Goal: Task Accomplishment & Management: Manage account settings

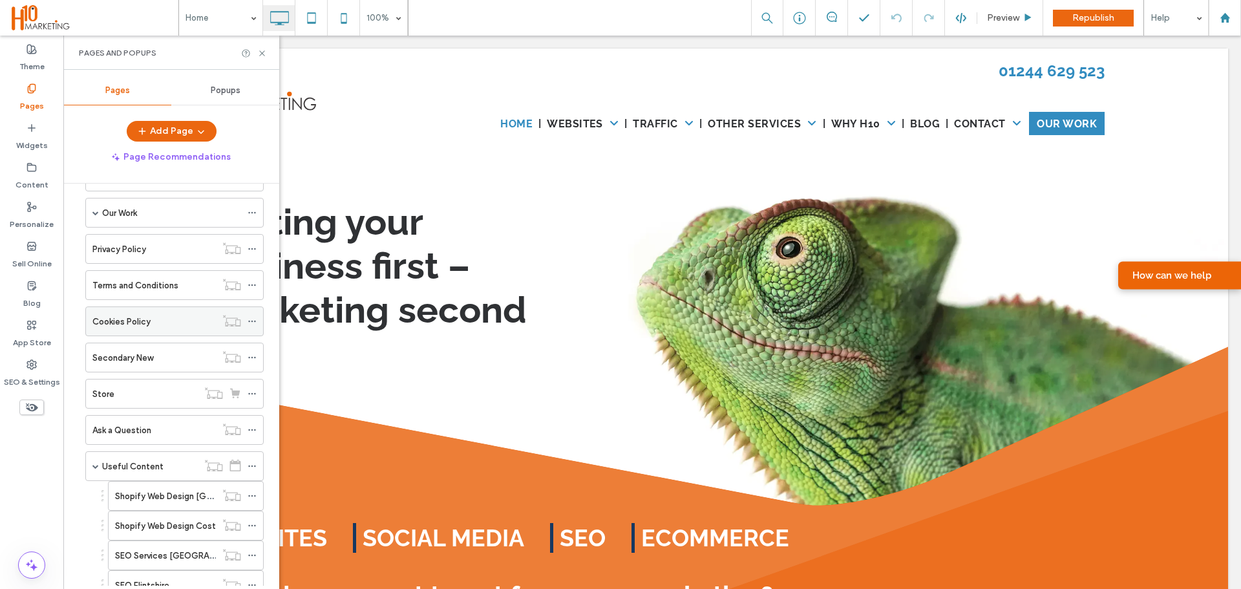
scroll to position [47, 0]
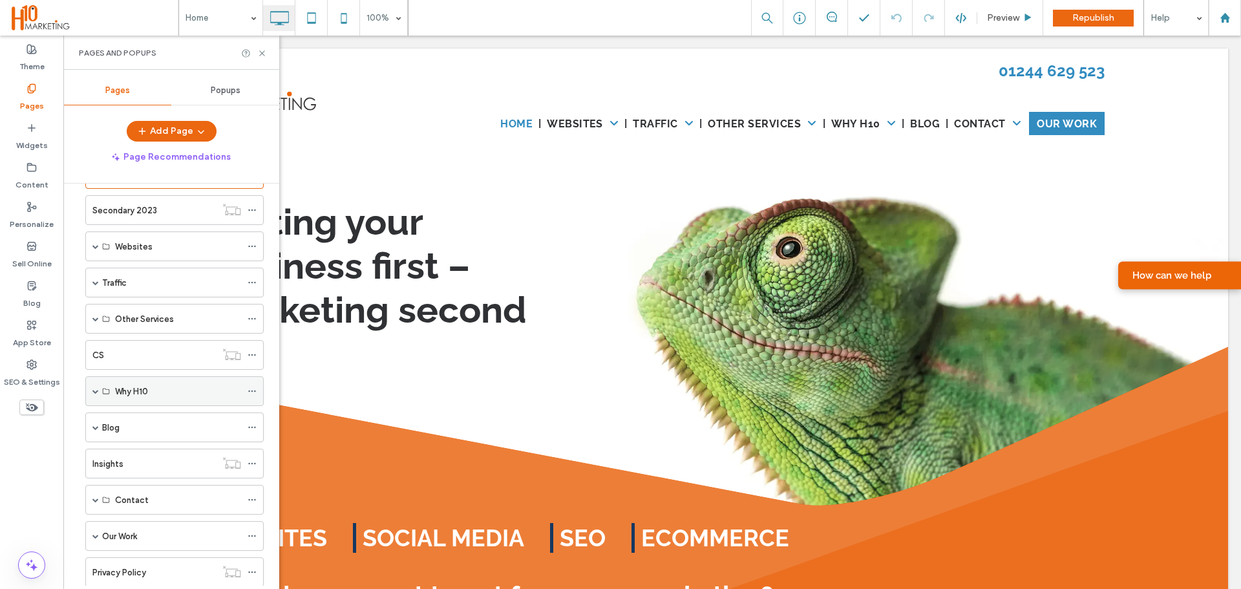
click at [93, 395] on span at bounding box center [95, 391] width 6 height 28
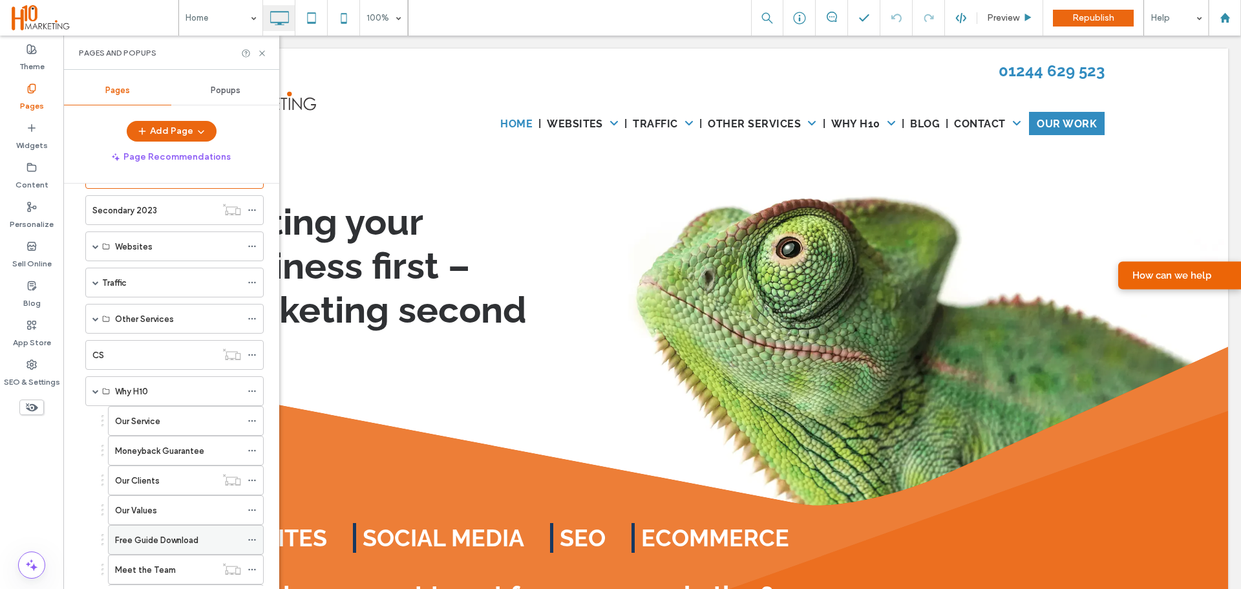
click at [253, 543] on icon at bounding box center [251, 539] width 9 height 9
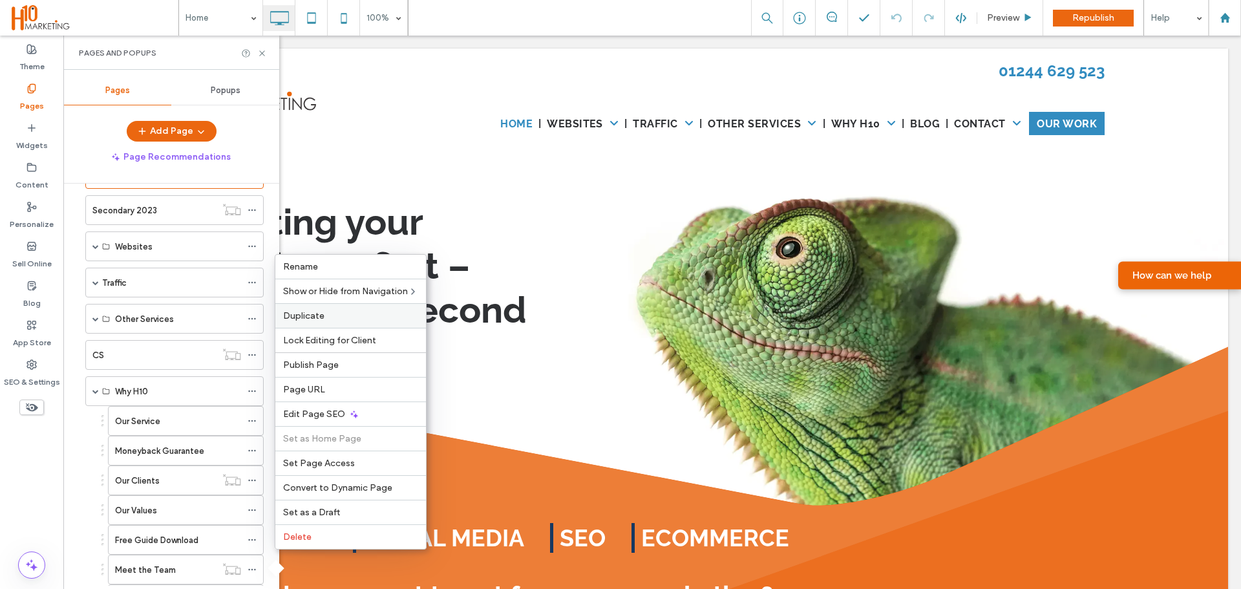
click at [331, 310] on label "Duplicate" at bounding box center [350, 315] width 135 height 11
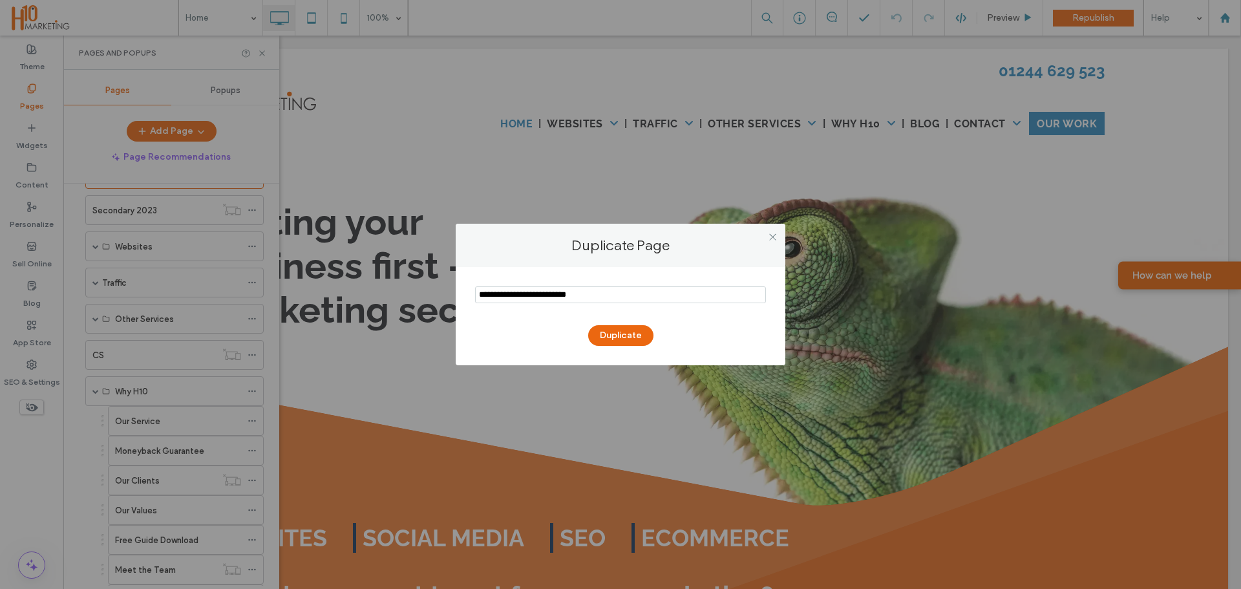
type textarea "*"
drag, startPoint x: 510, startPoint y: 296, endPoint x: 436, endPoint y: 299, distance: 75.0
click at [436, 299] on div "Duplicate Page Duplicate" at bounding box center [620, 294] width 1241 height 589
click at [597, 299] on input "notEmpty" at bounding box center [620, 294] width 291 height 17
type input "**********"
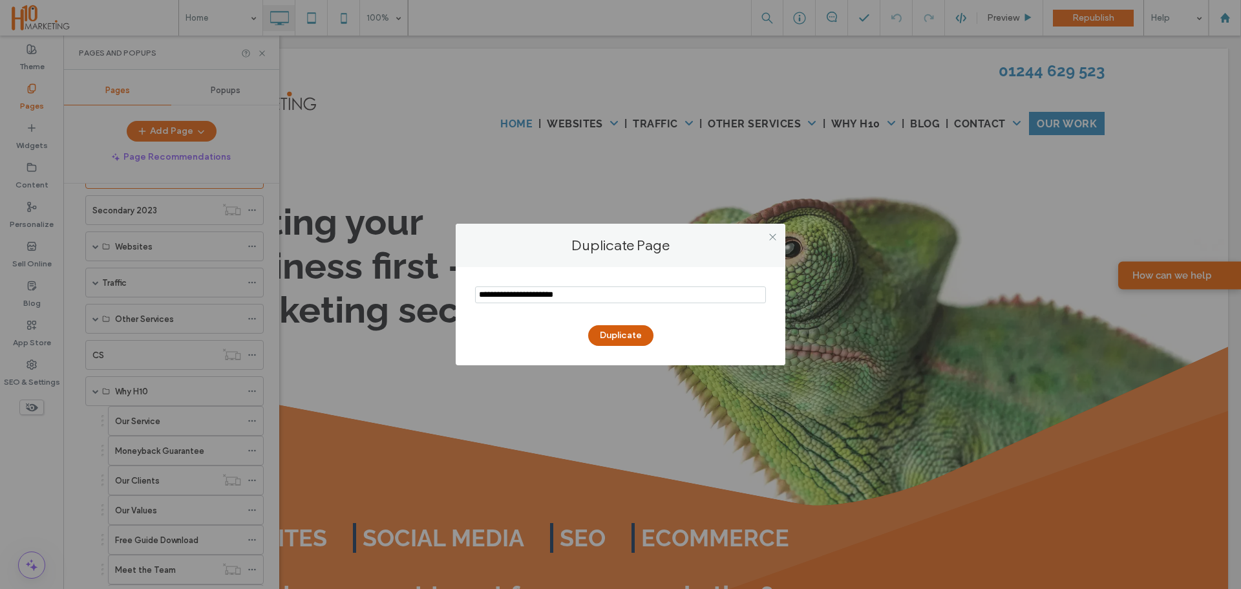
click at [638, 342] on button "Duplicate" at bounding box center [620, 335] width 65 height 21
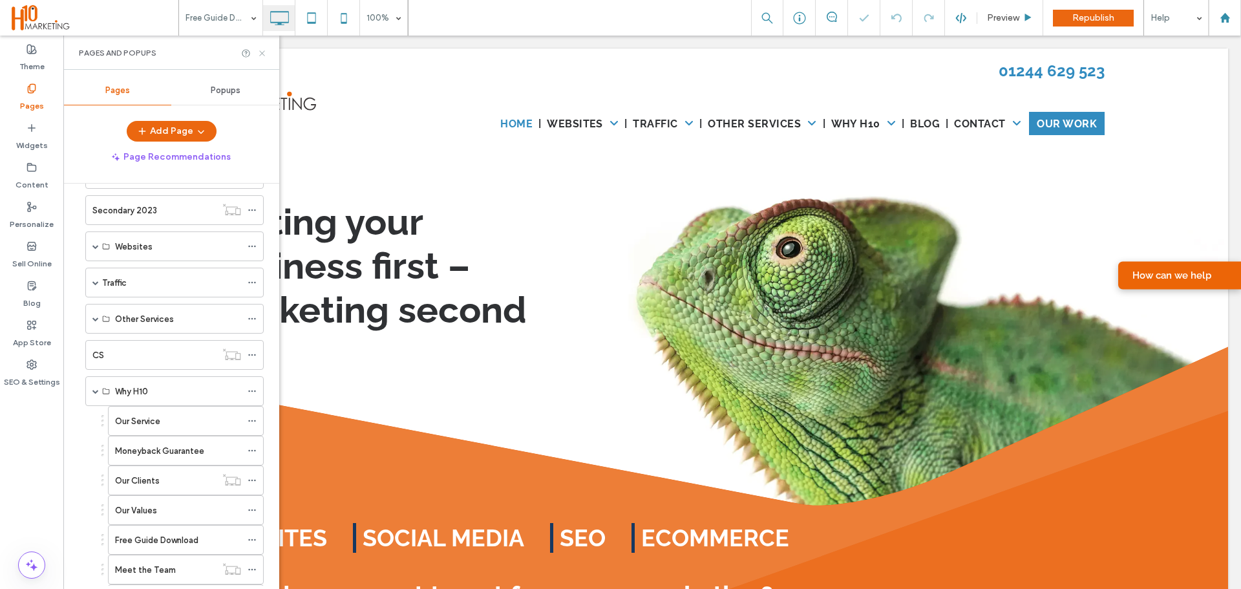
click at [264, 50] on use at bounding box center [261, 52] width 5 height 5
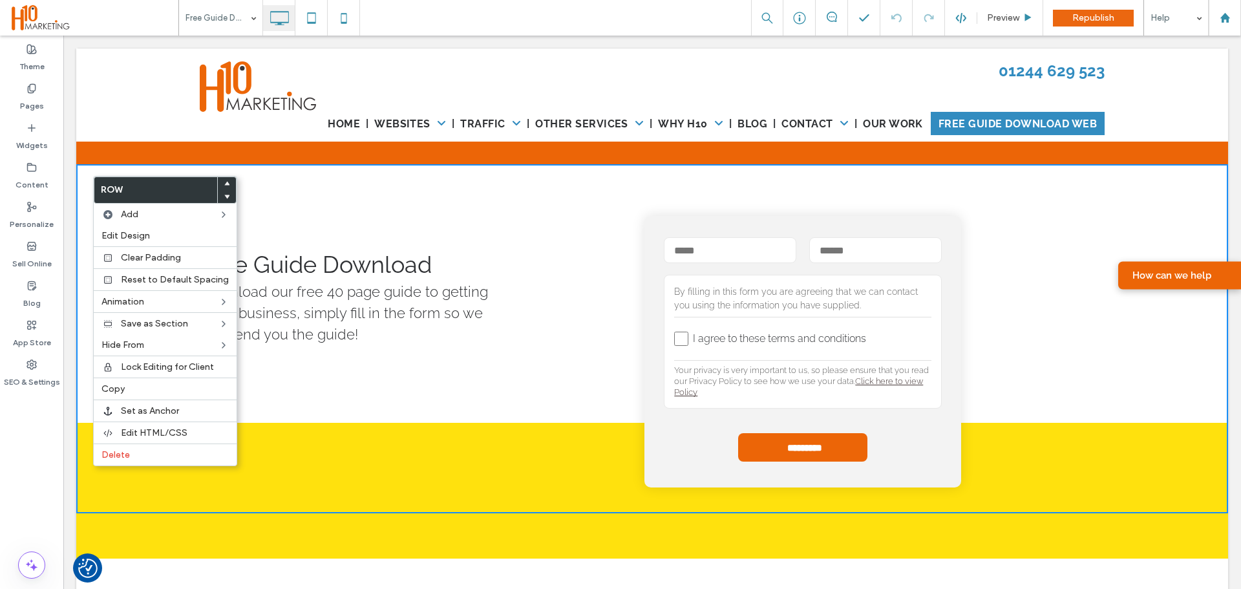
click at [32, 437] on div "Theme Pages Widgets Content Personalize Sell Online Blog App Store SEO & Settin…" at bounding box center [31, 314] width 63 height 556
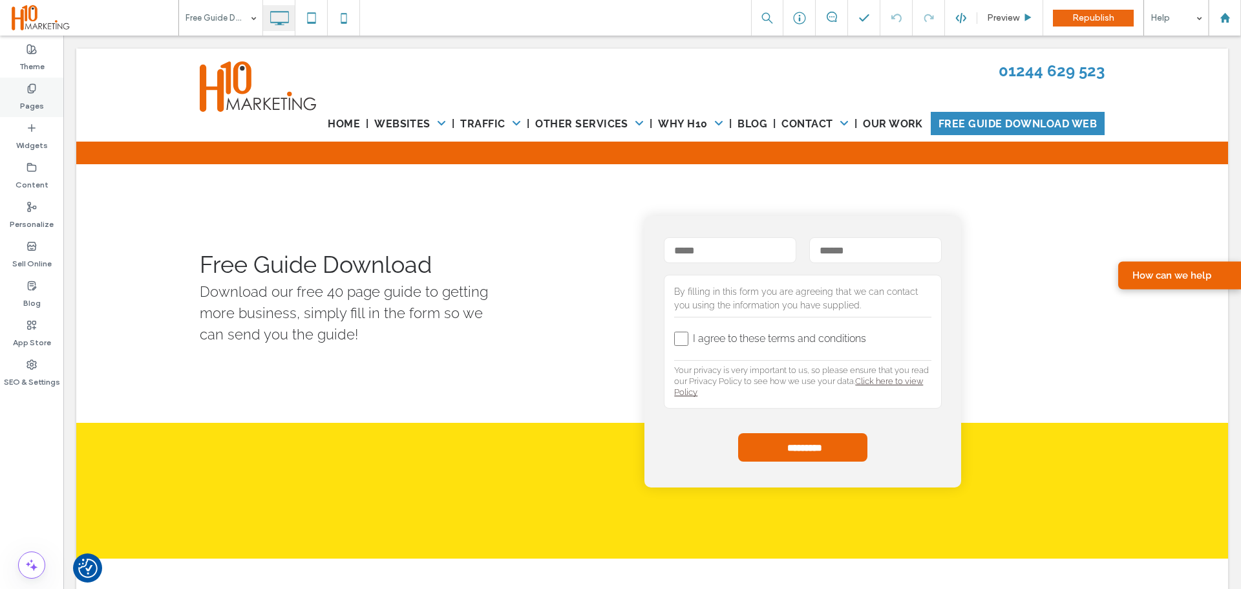
click at [39, 95] on label "Pages" at bounding box center [32, 103] width 24 height 18
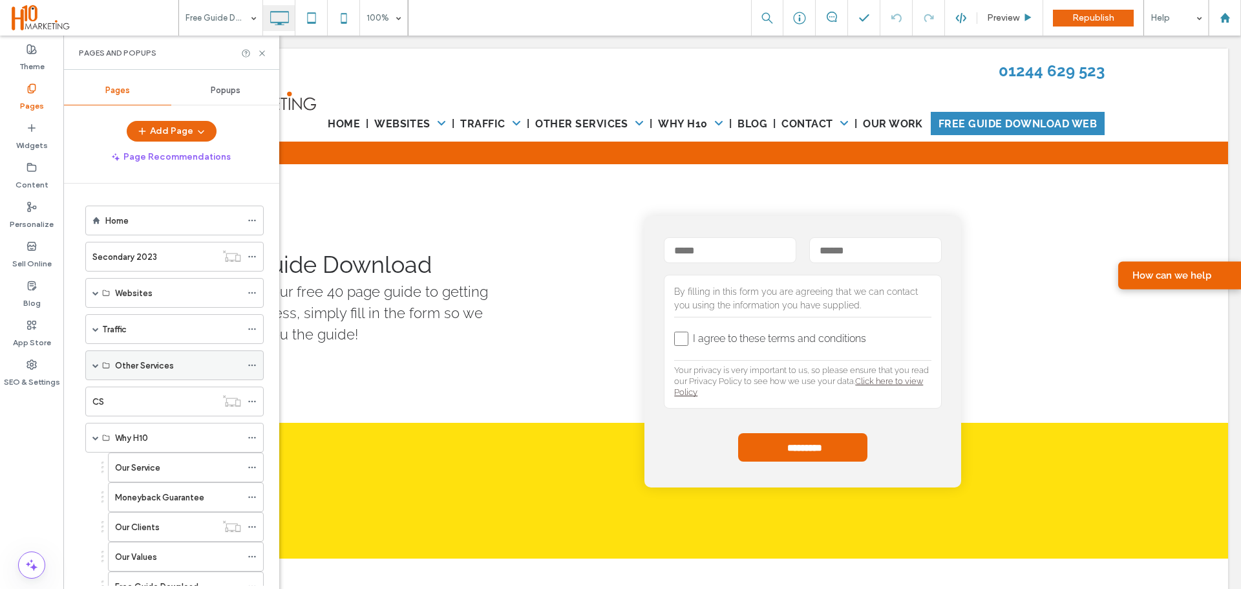
click at [96, 365] on span at bounding box center [95, 365] width 6 height 6
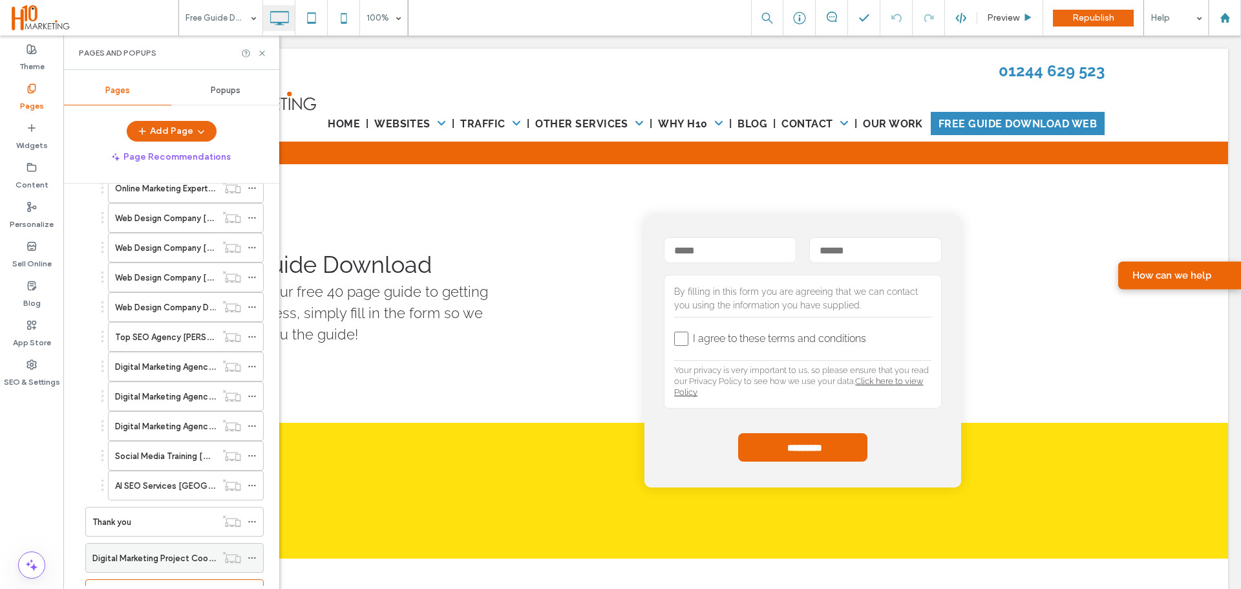
scroll to position [1862, 0]
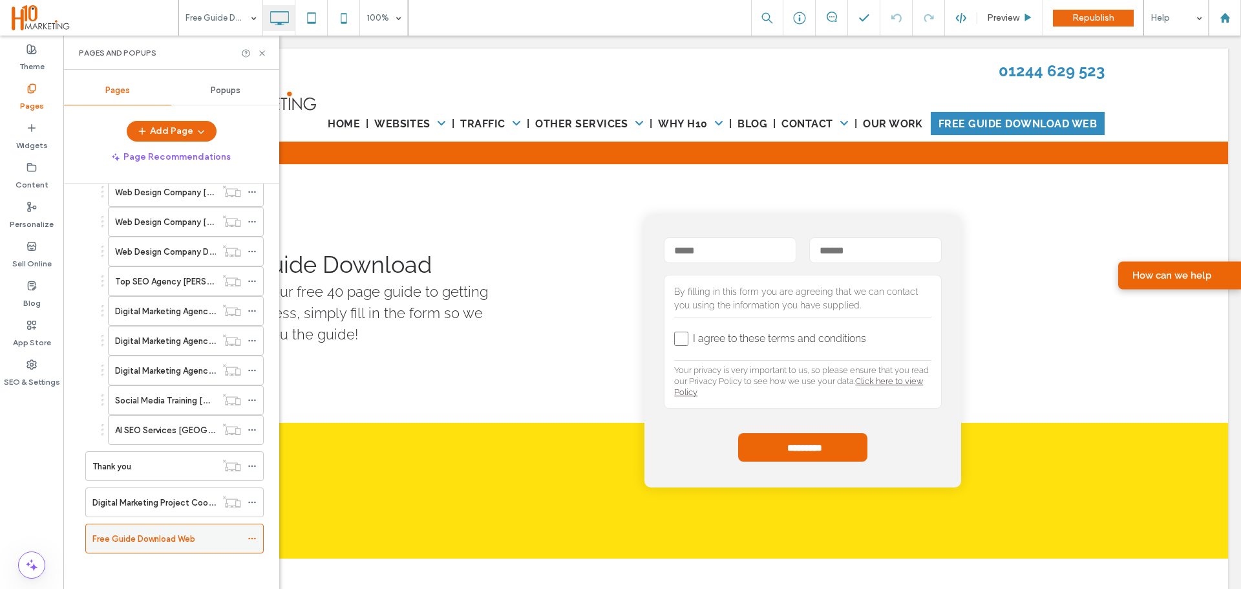
click at [252, 536] on icon at bounding box center [251, 538] width 9 height 9
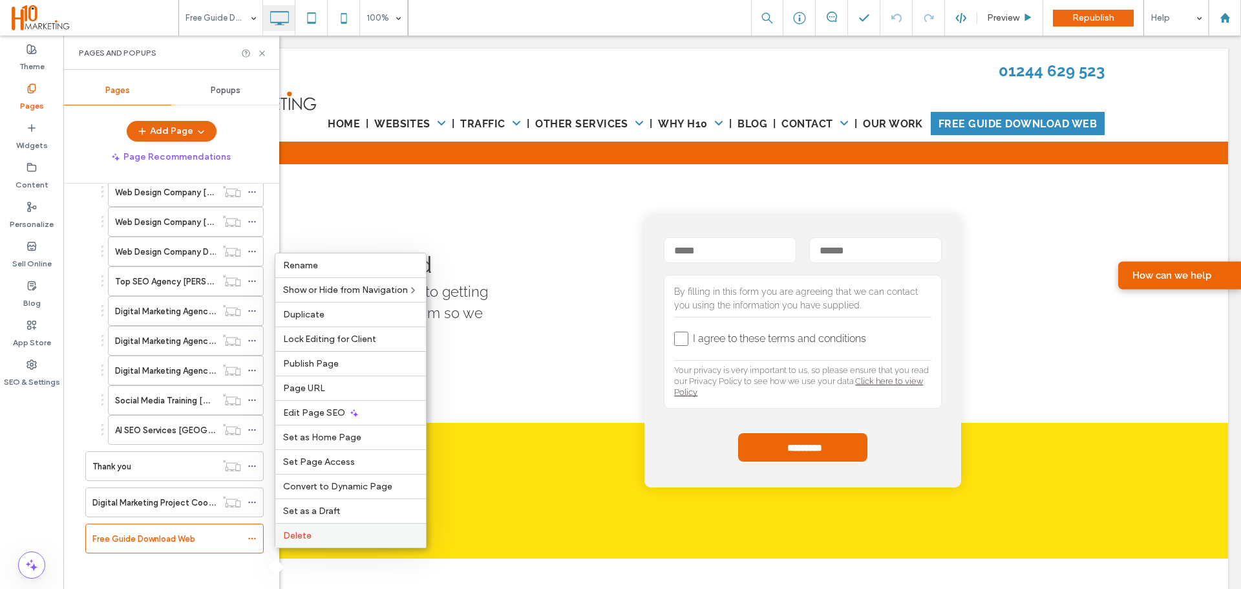
click at [293, 532] on span "Delete" at bounding box center [297, 535] width 28 height 11
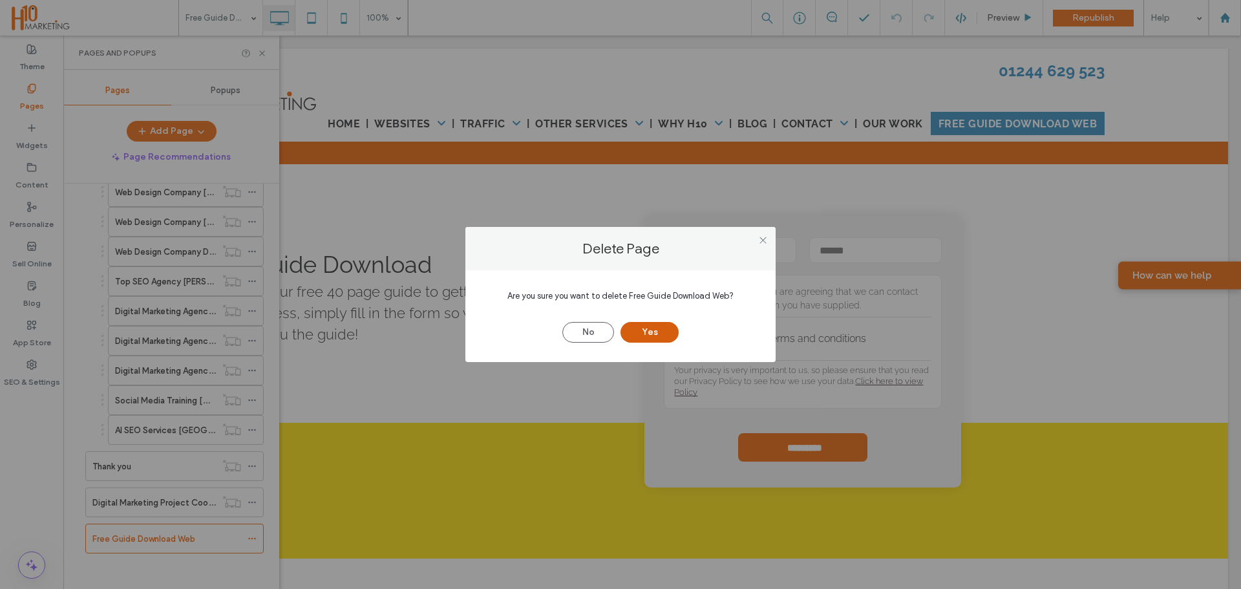
click at [645, 336] on button "Yes" at bounding box center [649, 332] width 58 height 21
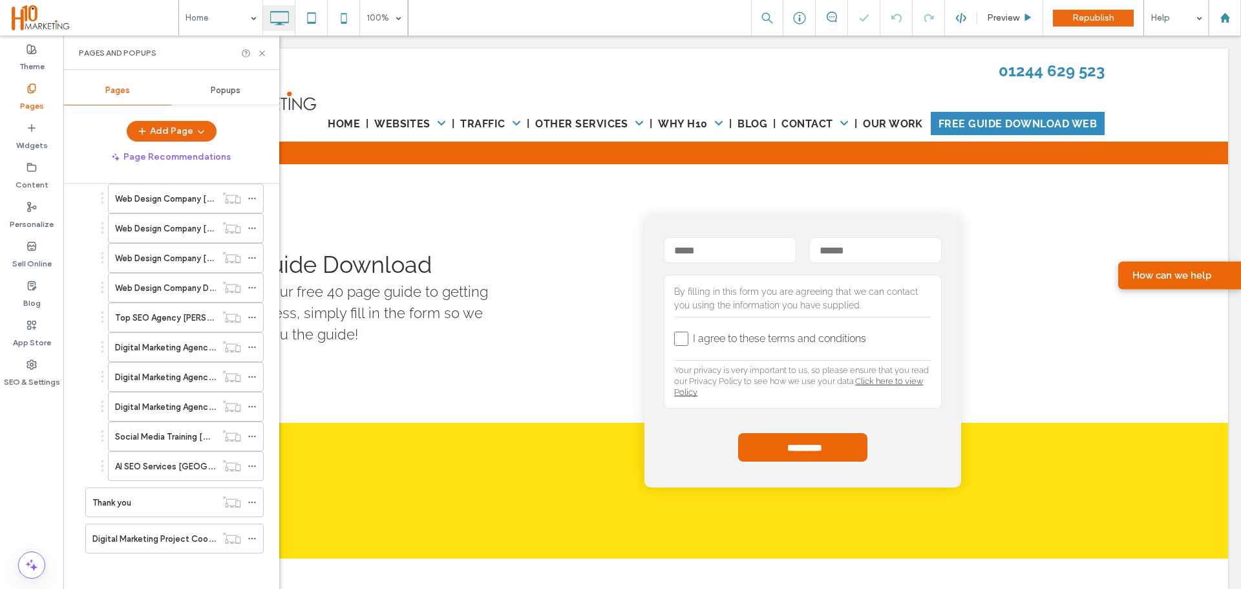
scroll to position [1826, 0]
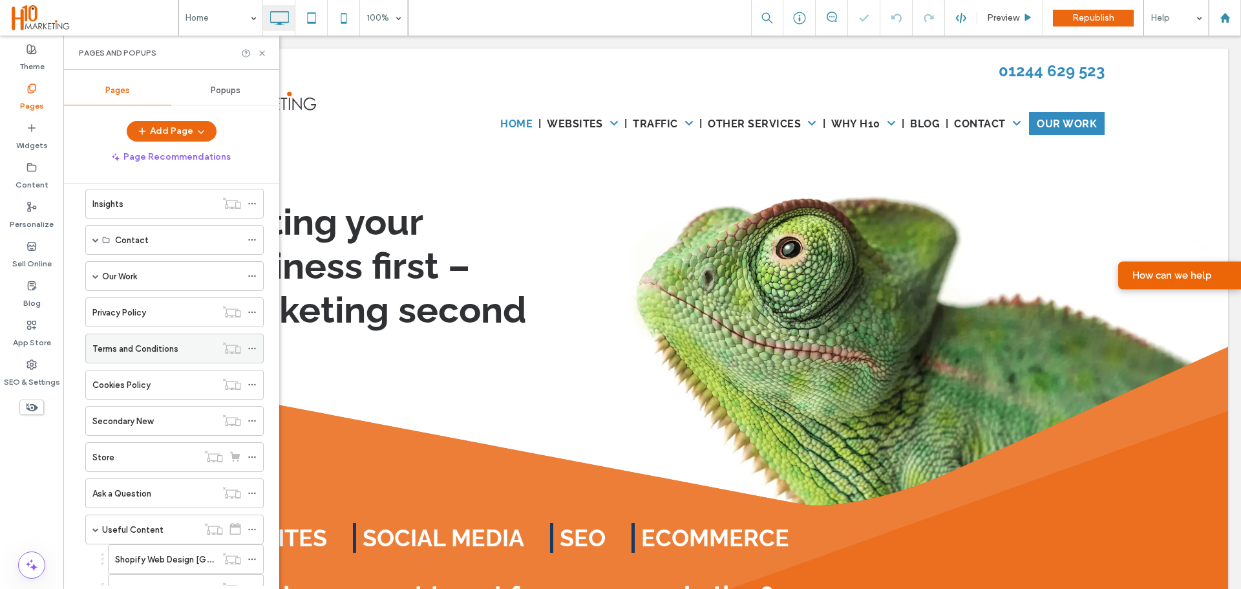
scroll to position [146, 0]
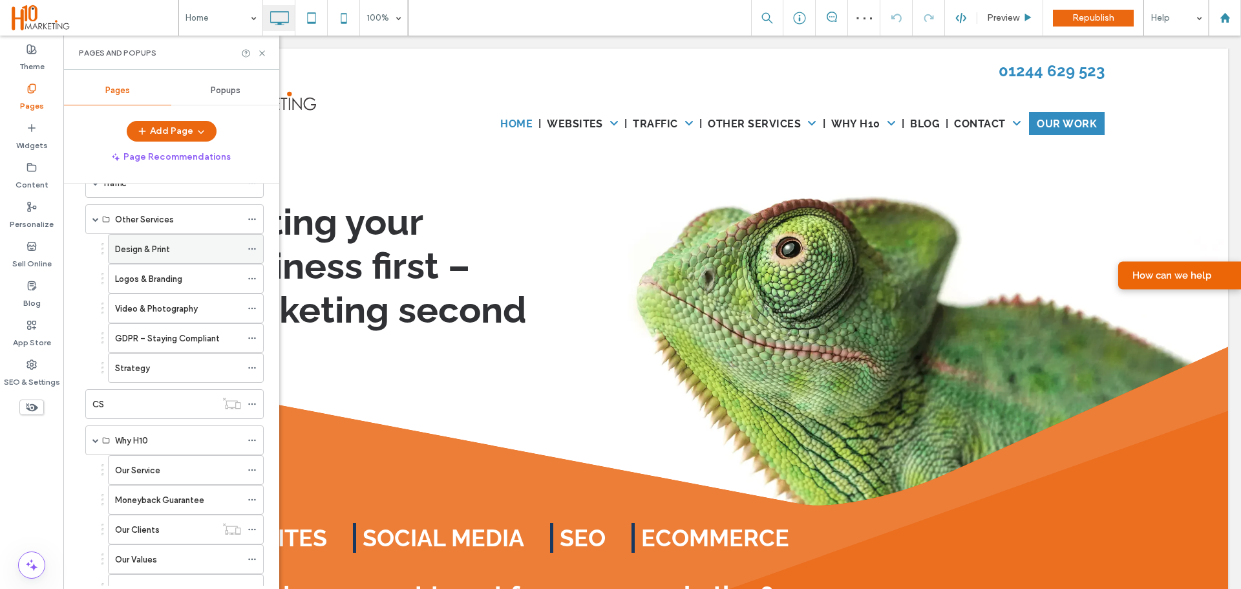
click at [255, 251] on icon at bounding box center [251, 248] width 9 height 9
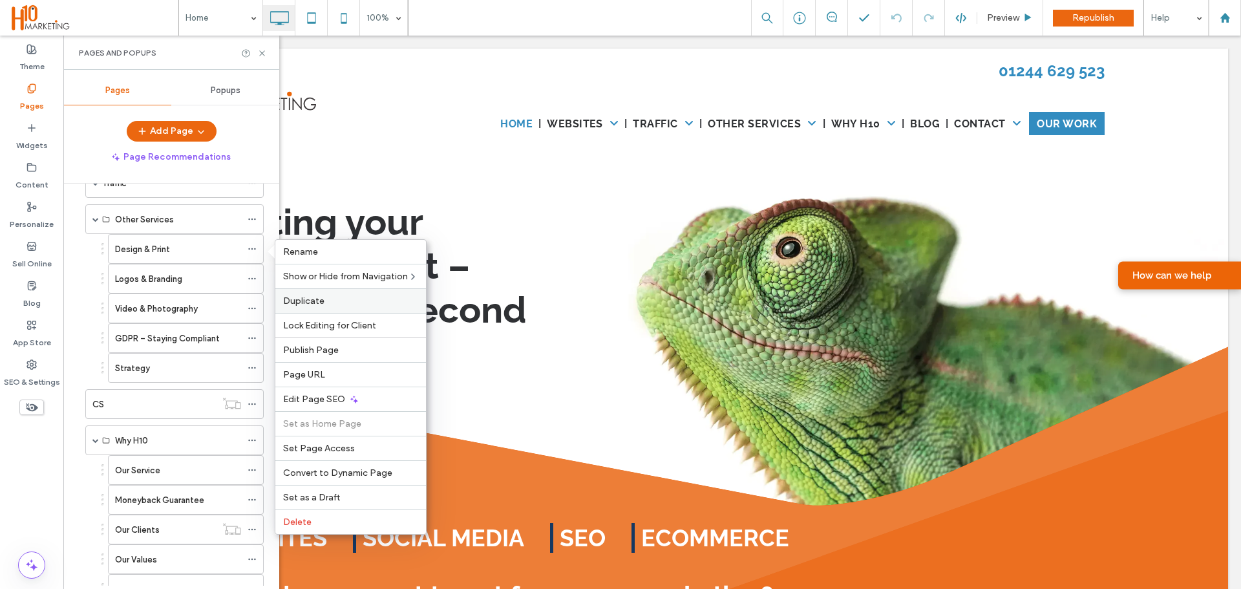
click at [305, 306] on label "Duplicate" at bounding box center [350, 300] width 135 height 11
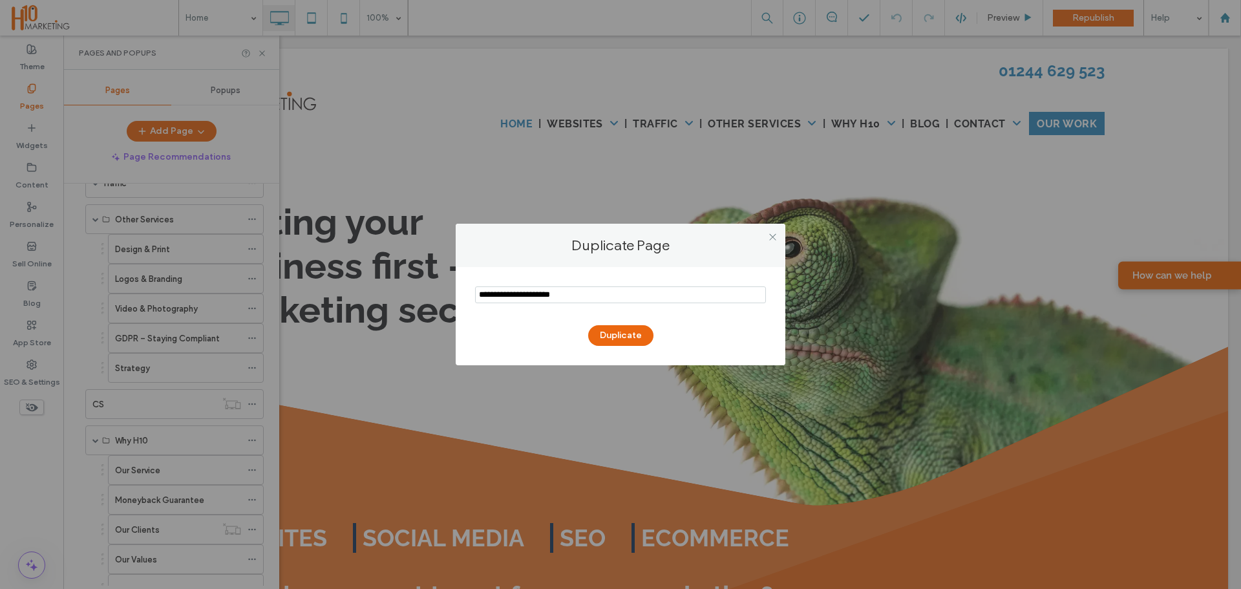
drag, startPoint x: 602, startPoint y: 293, endPoint x: 417, endPoint y: 293, distance: 184.8
click at [416, 298] on div "Duplicate Page Duplicate" at bounding box center [620, 294] width 1241 height 589
type input "**********"
click at [618, 334] on button "Duplicate" at bounding box center [620, 335] width 65 height 21
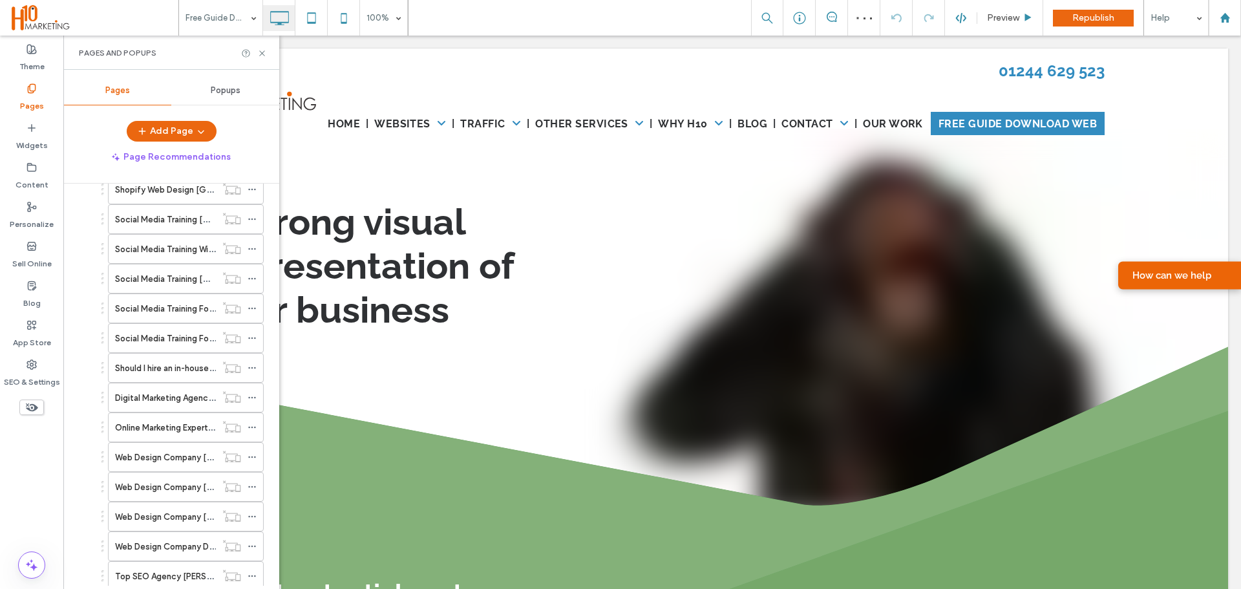
scroll to position [1862, 0]
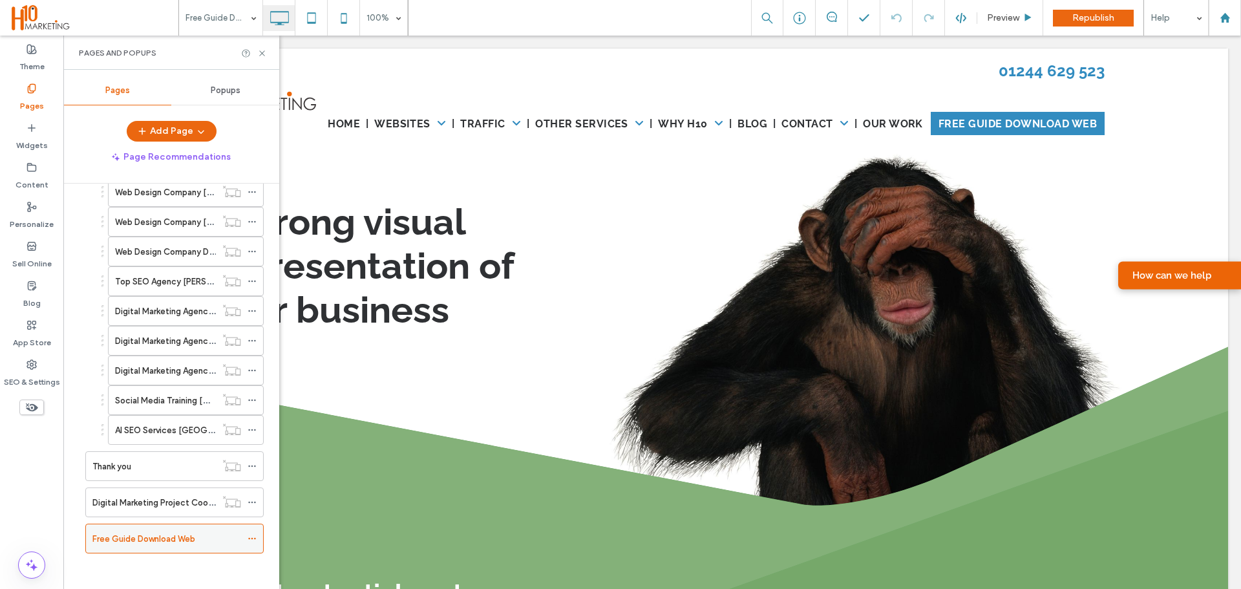
click at [255, 540] on icon at bounding box center [251, 538] width 9 height 9
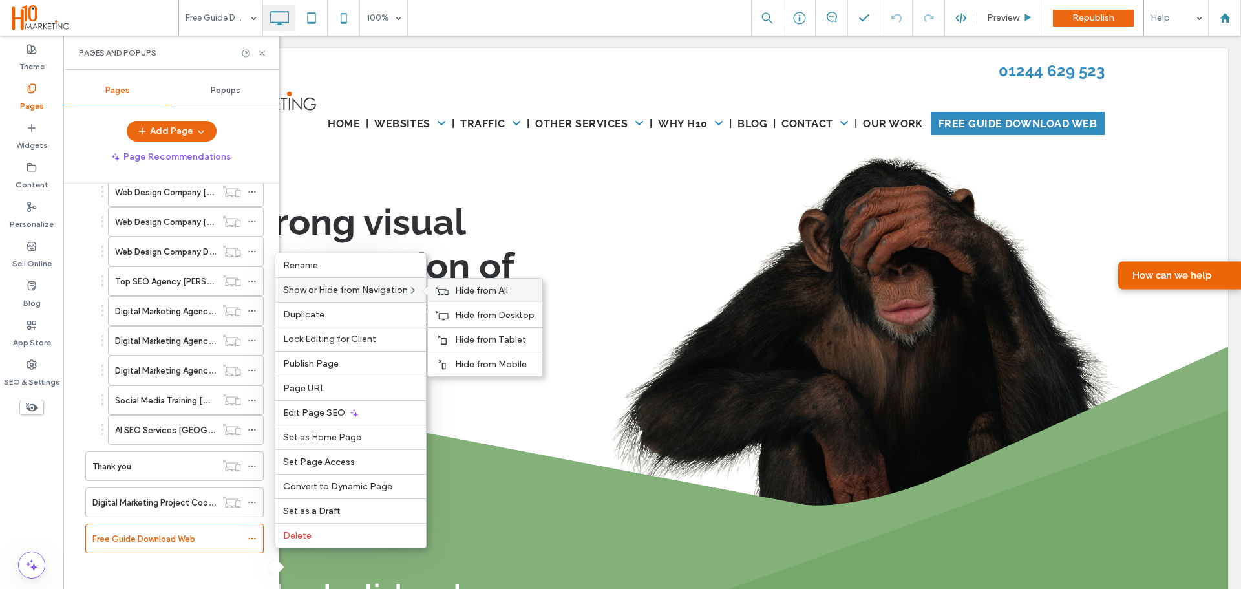
click at [466, 285] on span "Hide from All" at bounding box center [481, 290] width 53 height 11
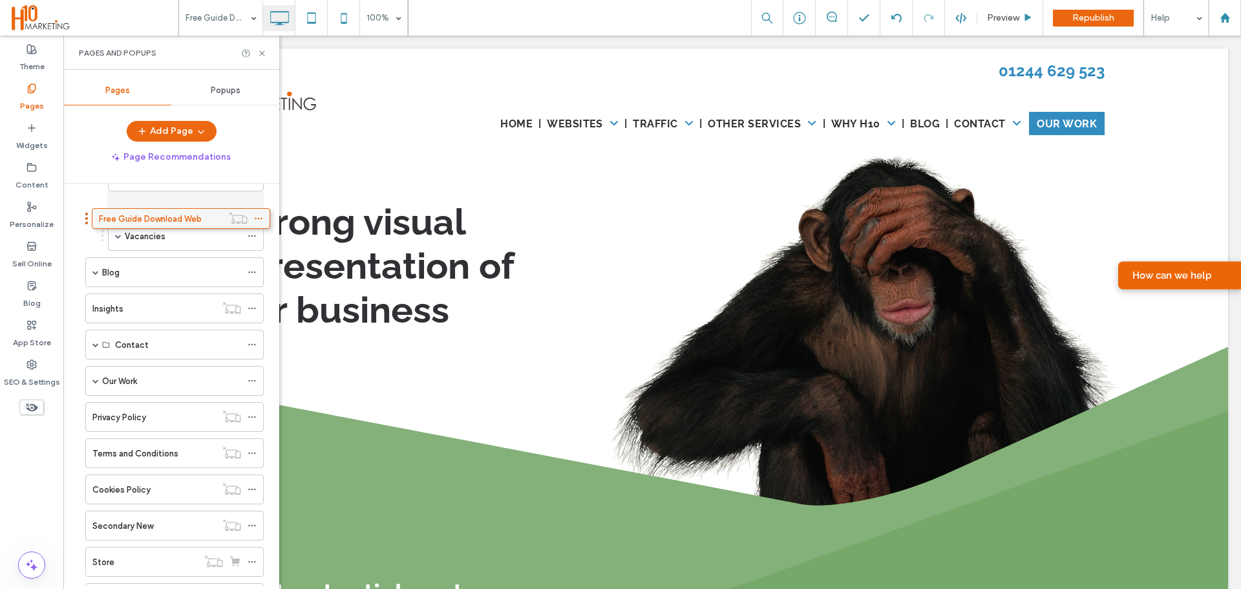
scroll to position [549, 0]
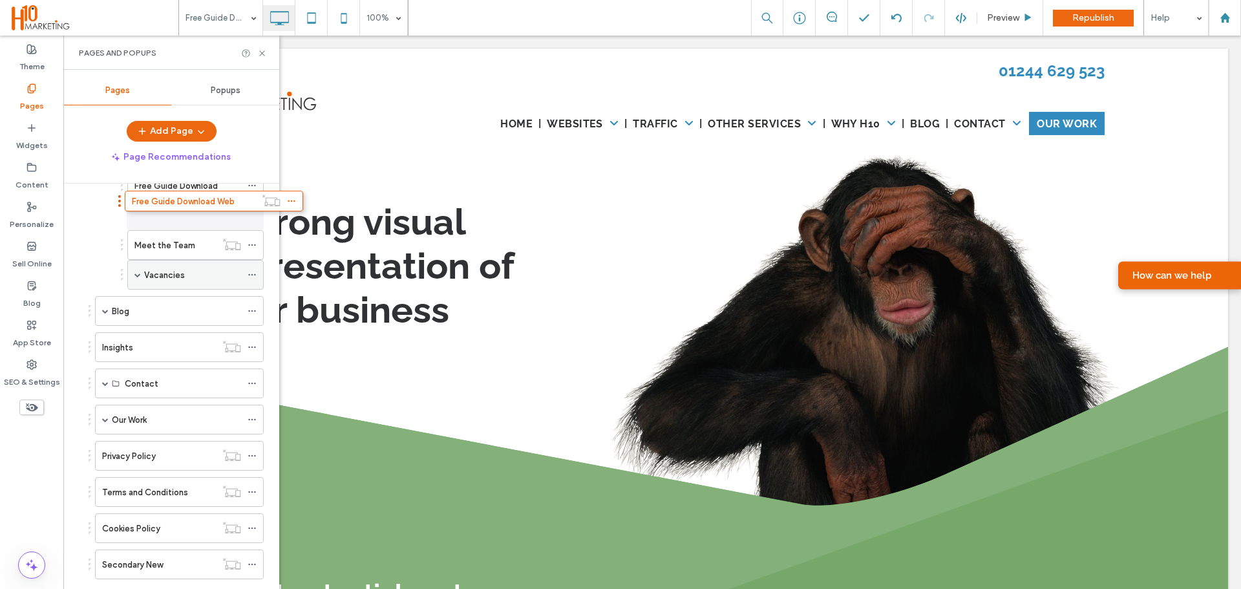
drag, startPoint x: 169, startPoint y: 534, endPoint x: 242, endPoint y: 256, distance: 287.3
click at [262, 52] on icon at bounding box center [262, 53] width 10 height 10
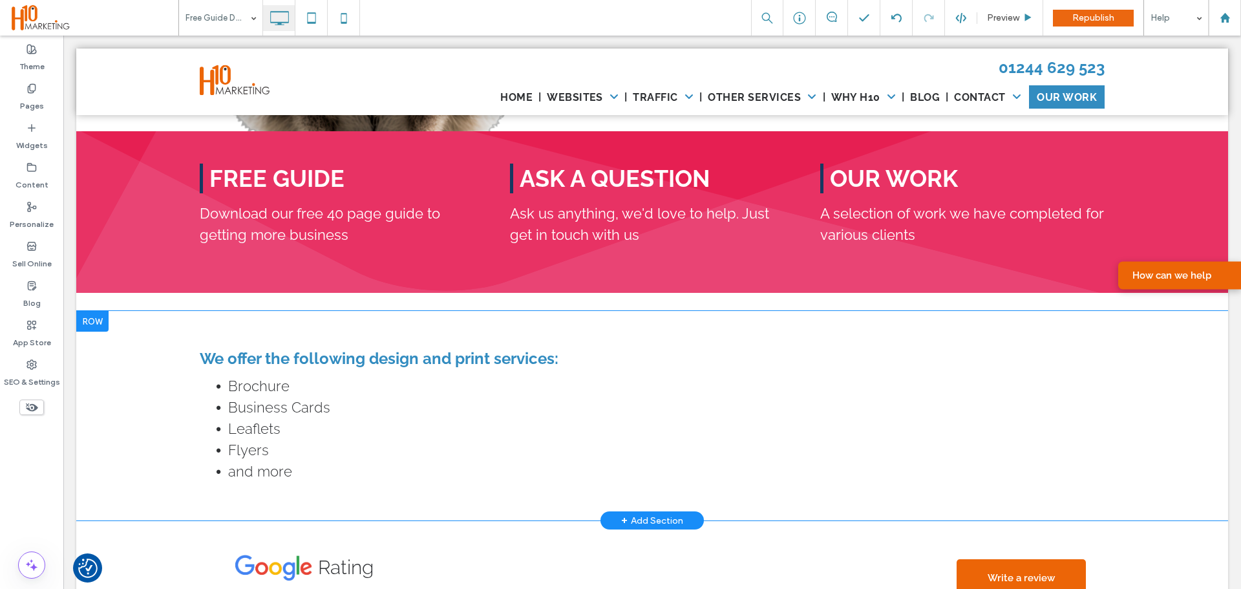
scroll to position [2197, 0]
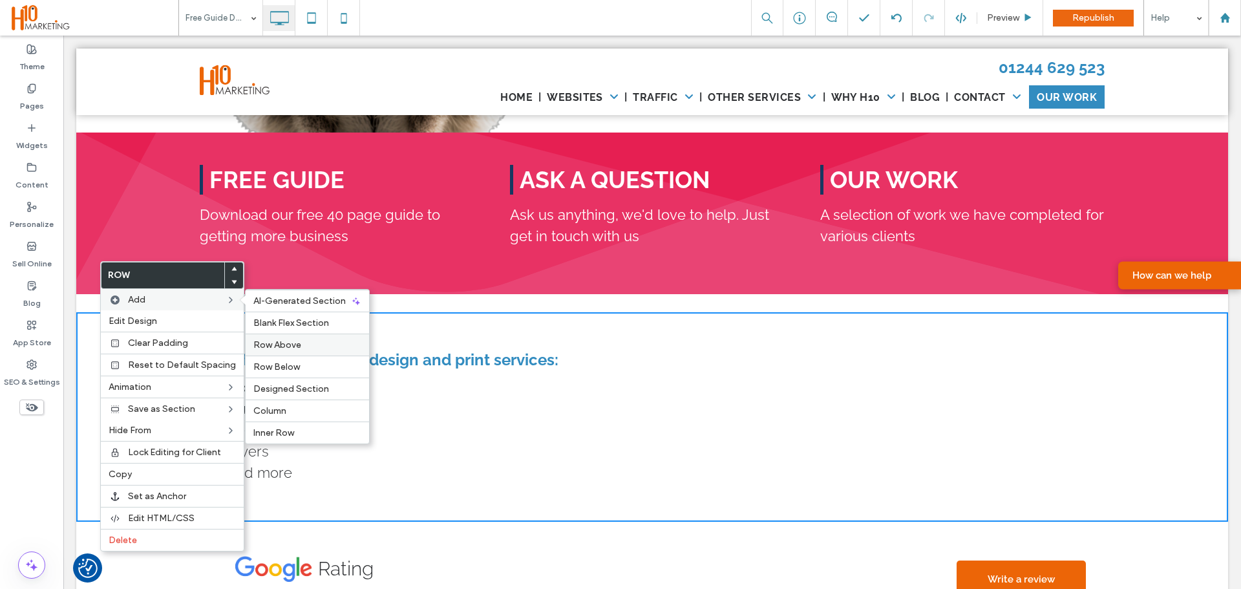
click at [308, 355] on div "Row Above" at bounding box center [307, 344] width 123 height 22
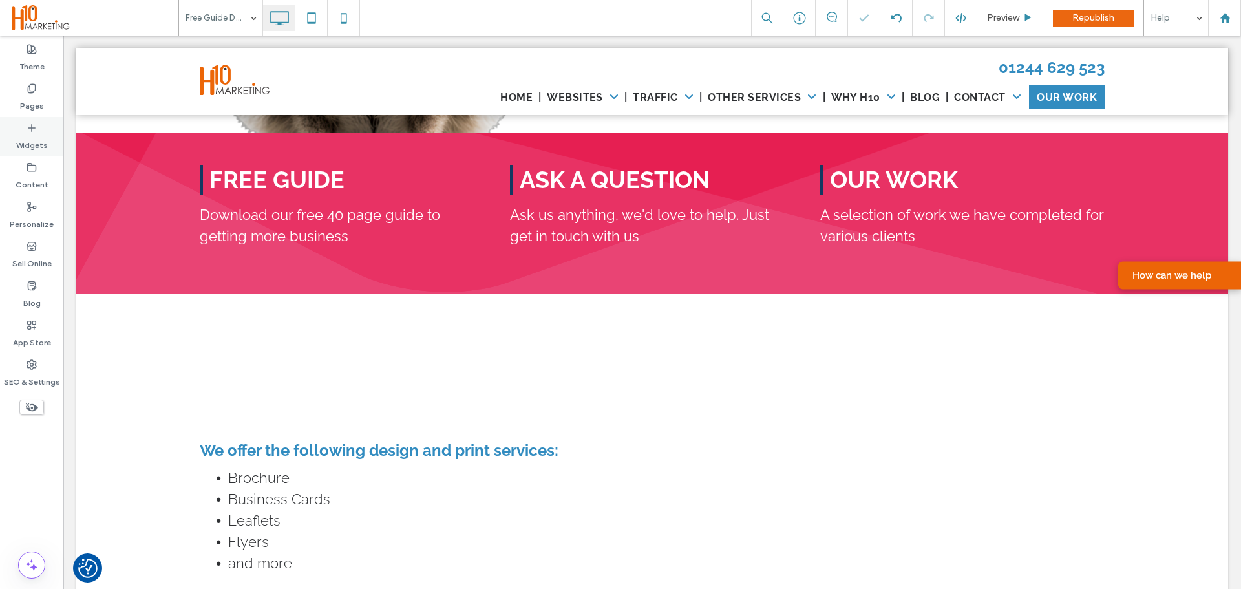
click at [39, 140] on label "Widgets" at bounding box center [32, 142] width 32 height 18
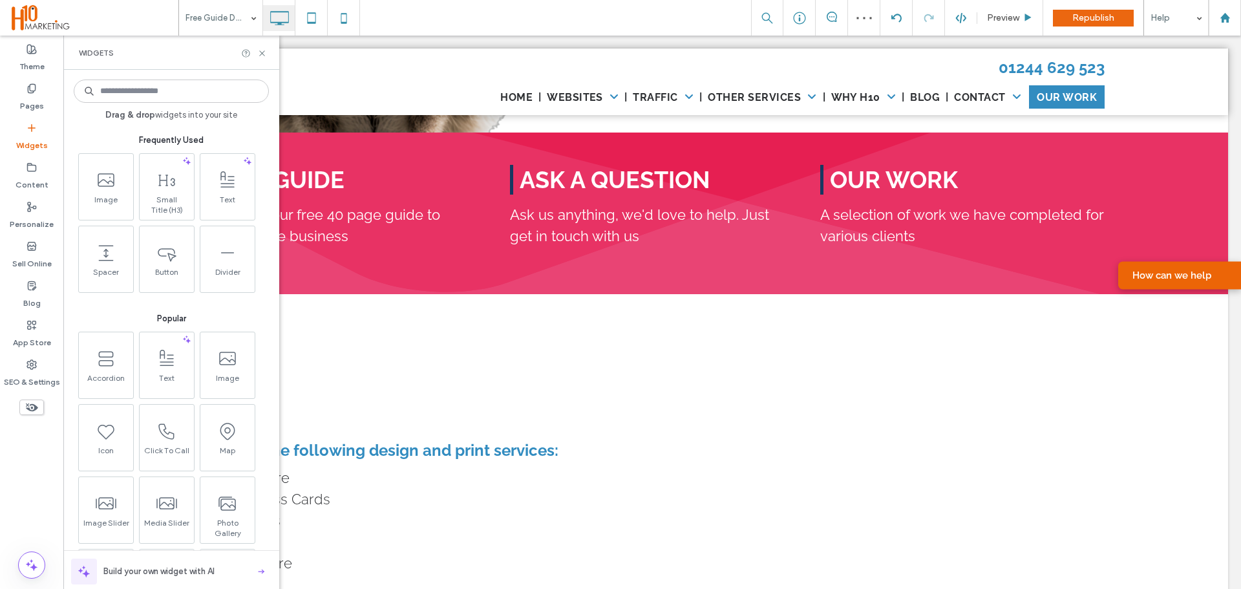
click at [178, 91] on input at bounding box center [171, 90] width 195 height 23
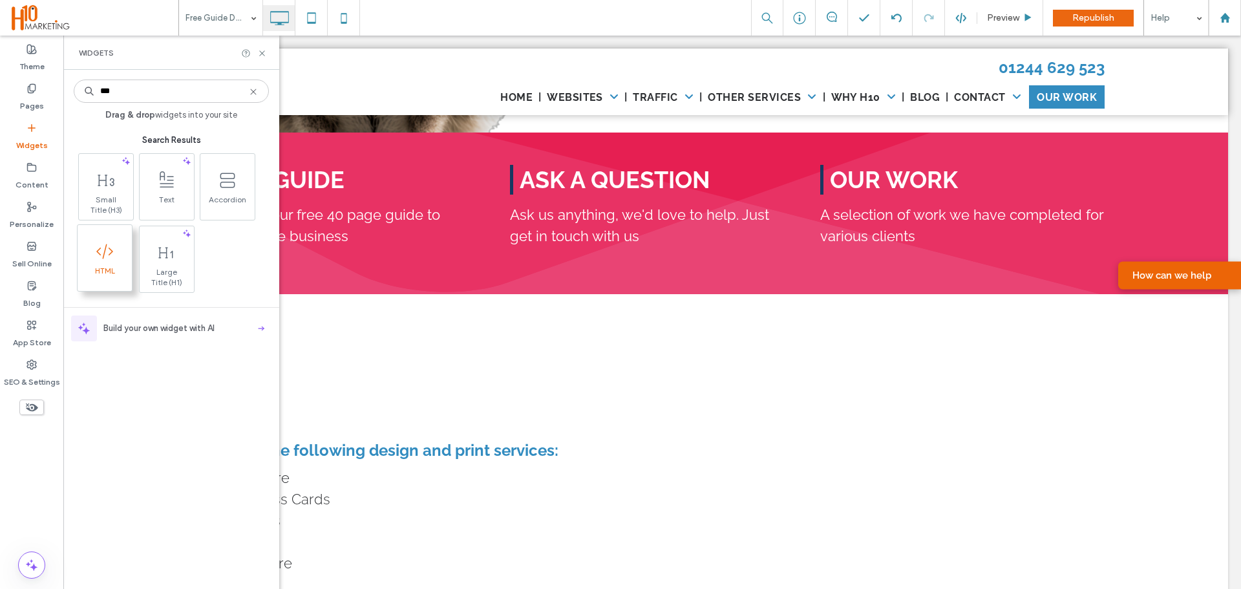
type input "***"
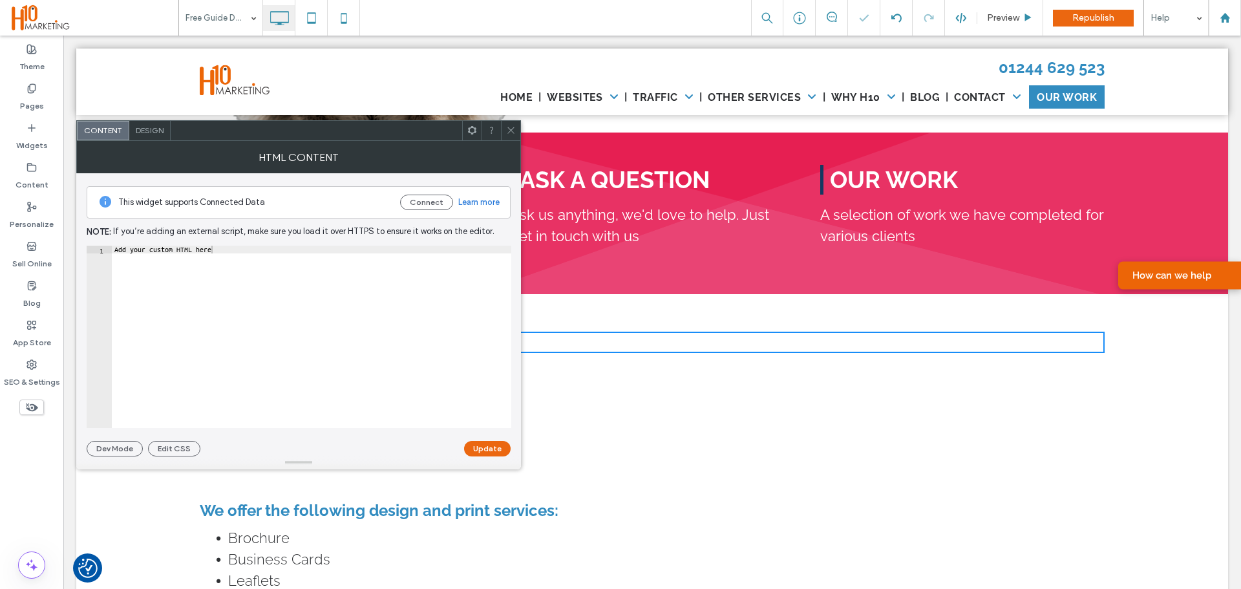
click at [291, 327] on div "Add your custom HTML here" at bounding box center [311, 344] width 399 height 196
click at [225, 265] on div "Add your custom HTML here" at bounding box center [311, 344] width 399 height 196
click at [224, 292] on div "Add your custom HTML here" at bounding box center [311, 344] width 399 height 196
paste textarea "**********"
type textarea "**********"
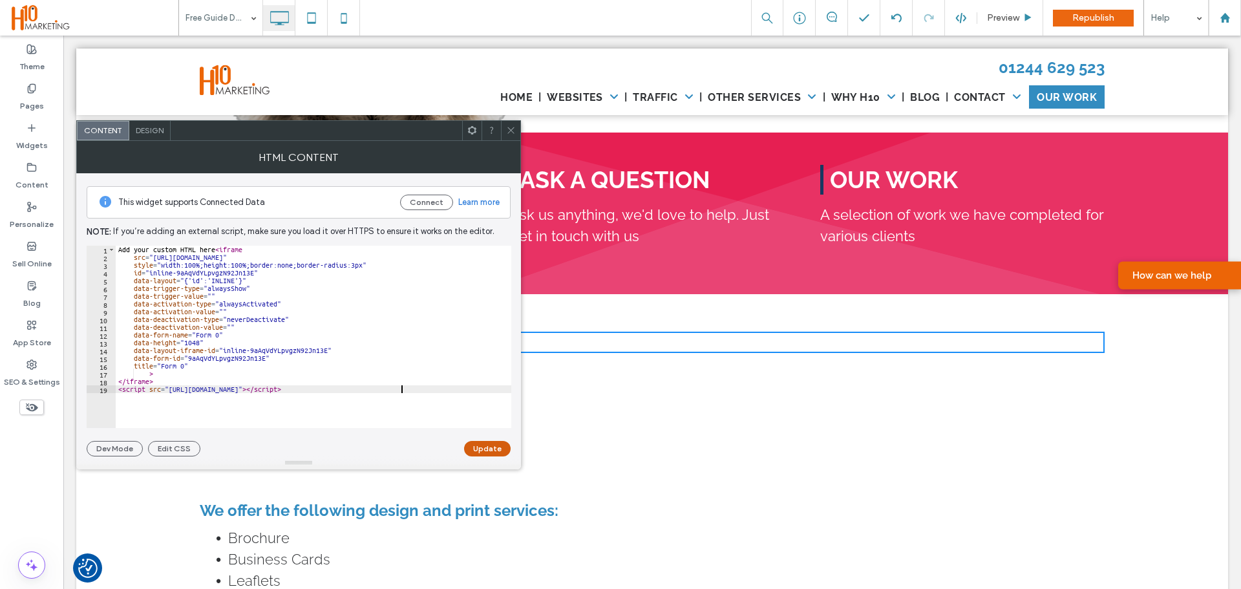
click at [499, 450] on button "Update" at bounding box center [487, 449] width 47 height 16
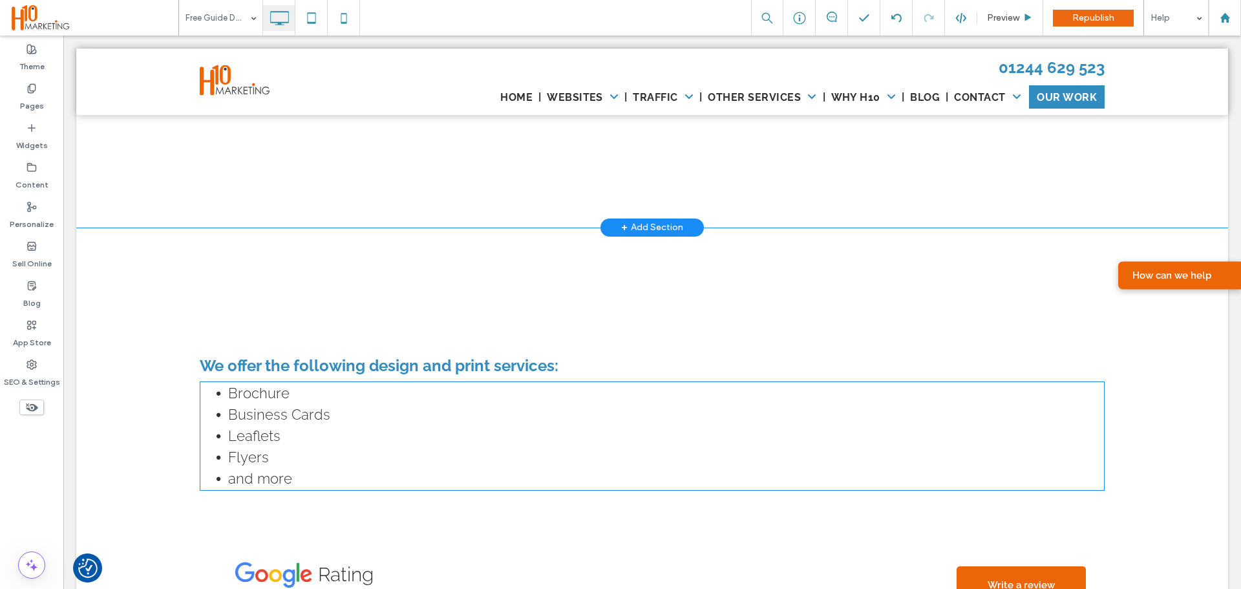
scroll to position [3031, 0]
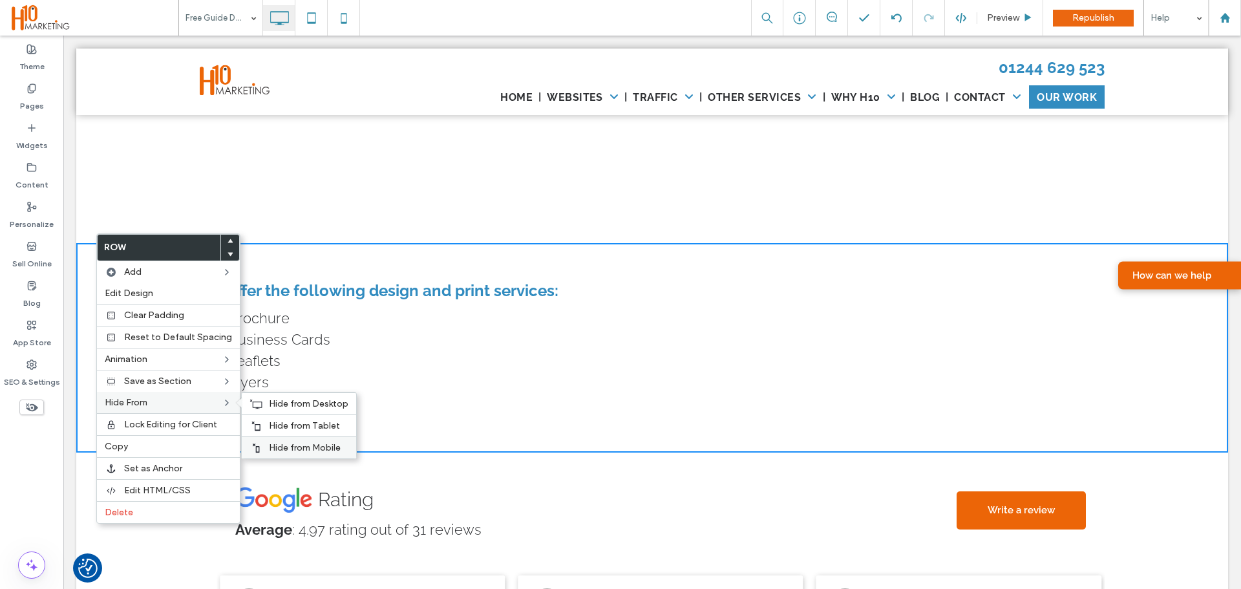
click at [290, 453] on span "Hide from Mobile" at bounding box center [305, 447] width 72 height 11
click at [308, 431] on span "Hide from Tablet" at bounding box center [304, 425] width 71 height 11
click at [309, 409] on span "Hide from Desktop" at bounding box center [308, 403] width 79 height 11
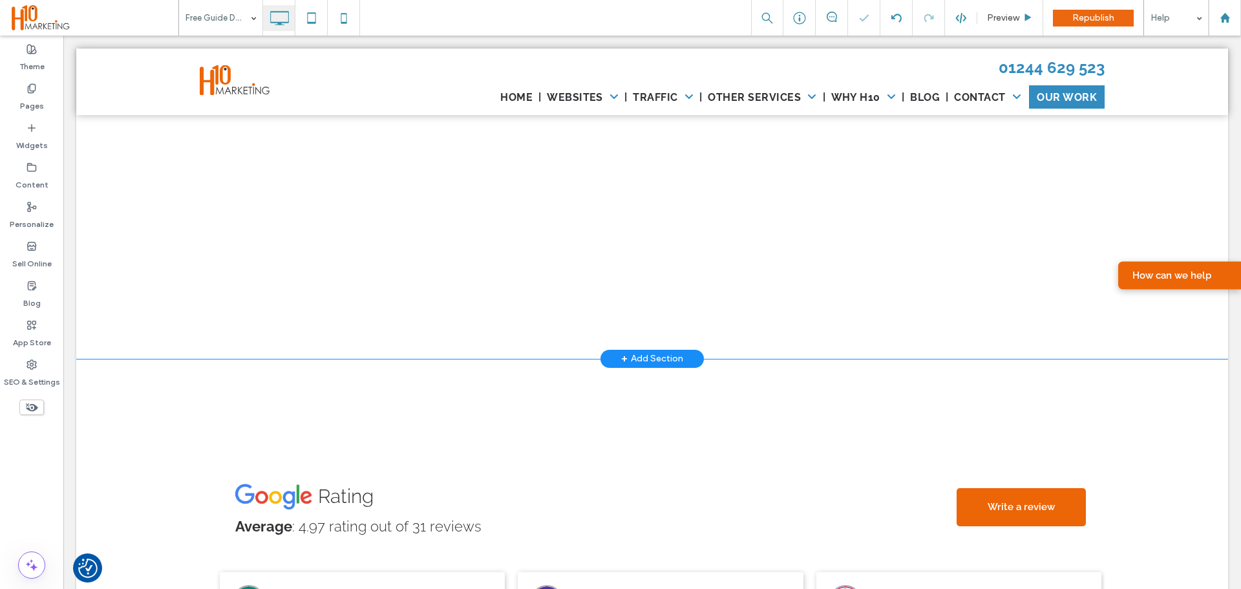
scroll to position [2773, 0]
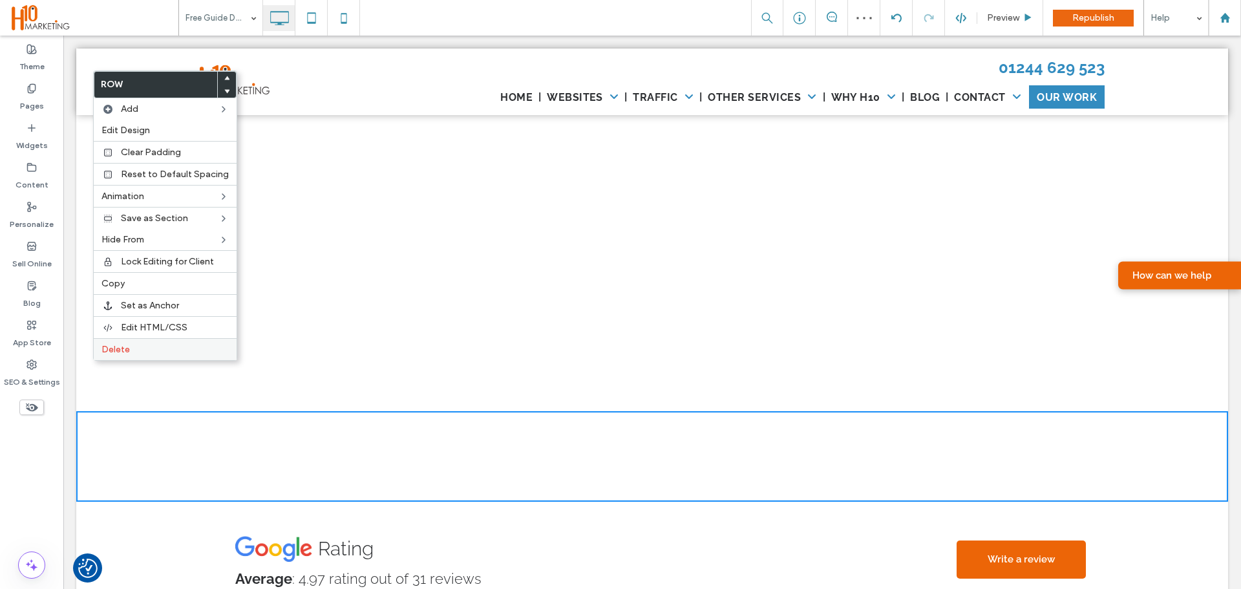
click at [116, 355] on span "Delete" at bounding box center [115, 349] width 28 height 11
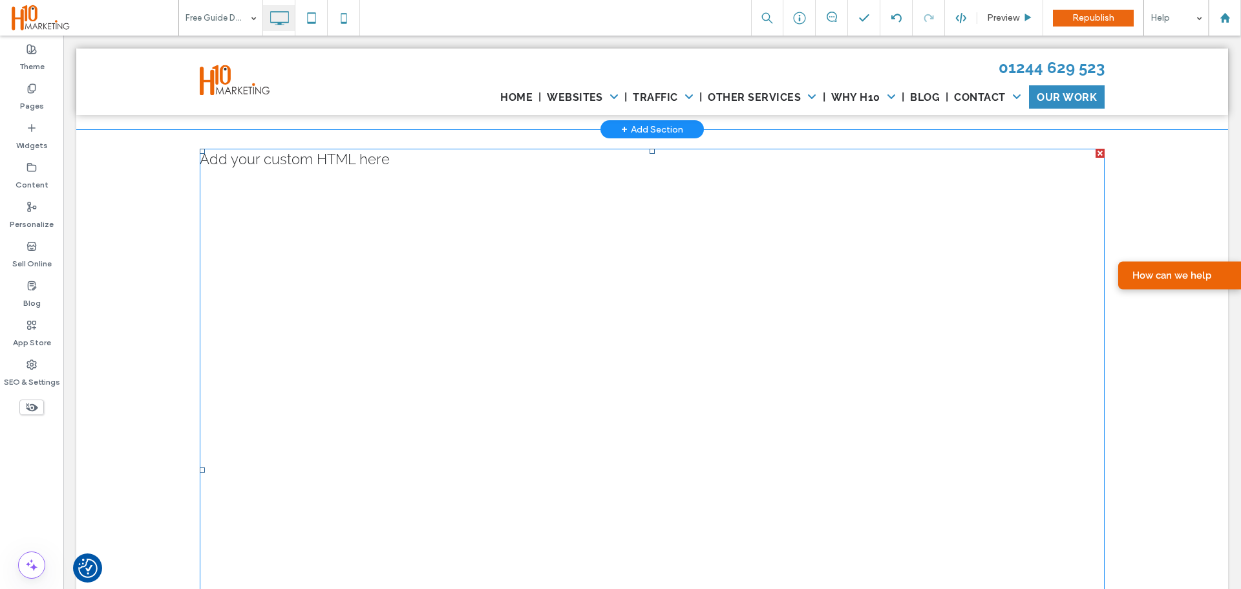
scroll to position [2385, 0]
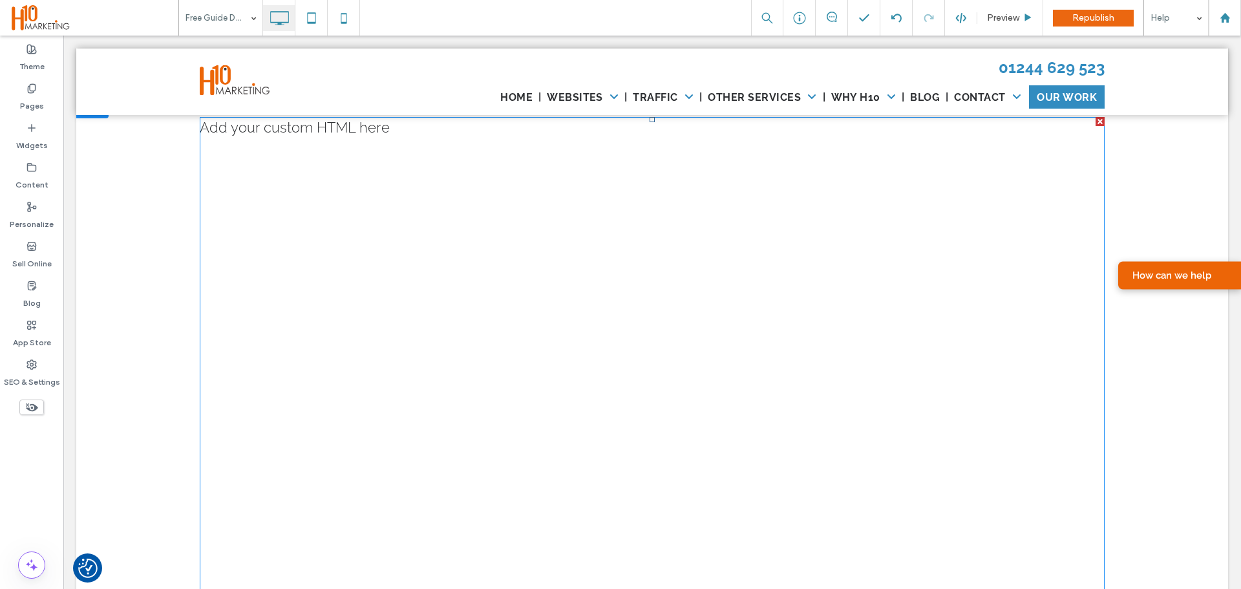
click at [223, 277] on span at bounding box center [652, 438] width 905 height 642
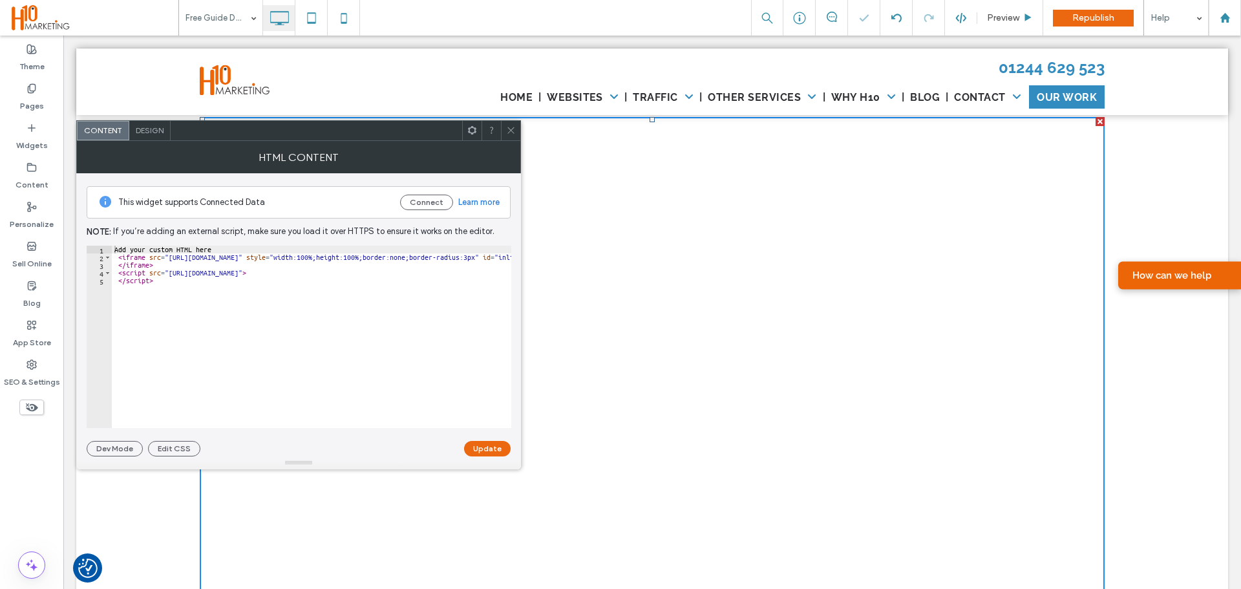
click at [511, 136] on span at bounding box center [511, 130] width 10 height 19
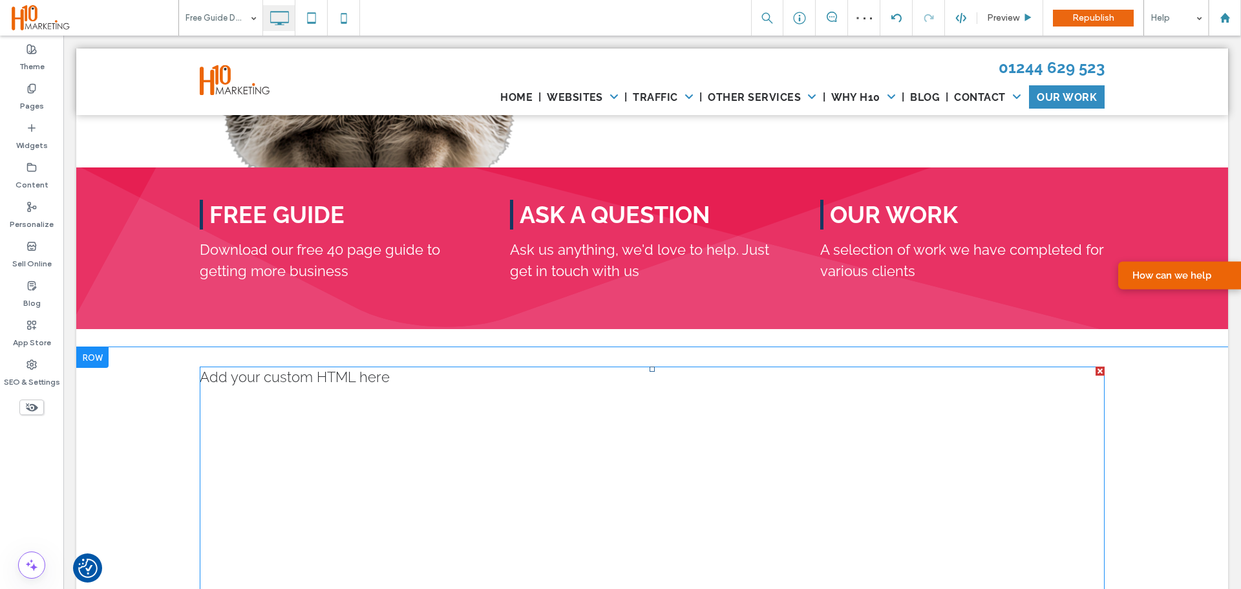
scroll to position [2126, 0]
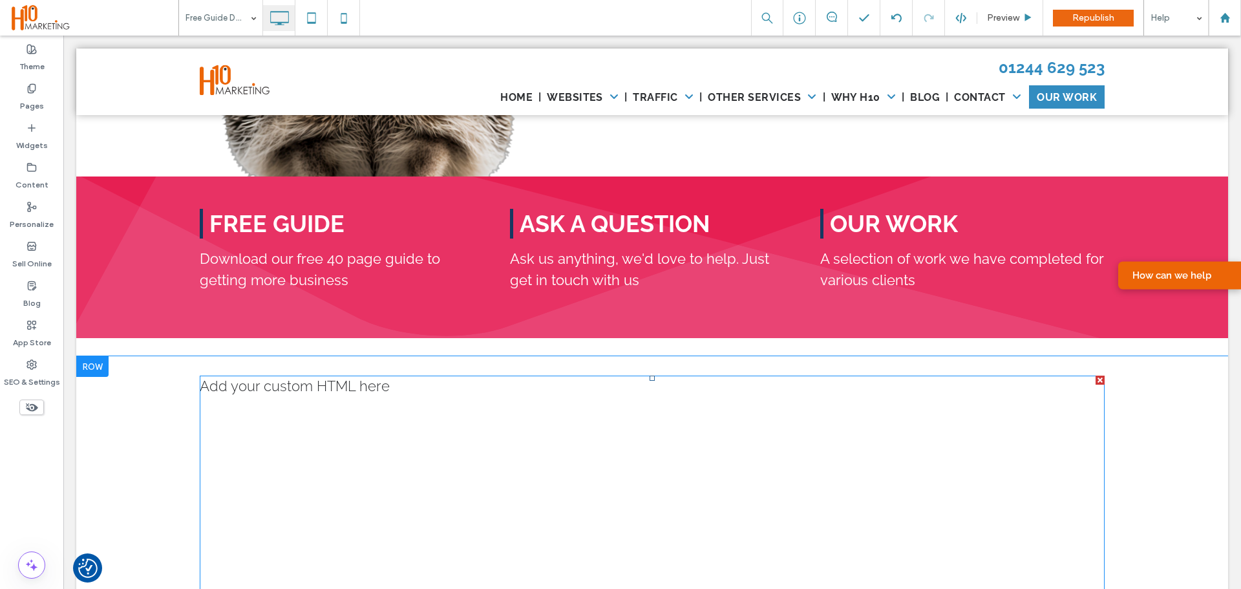
click at [1098, 375] on div at bounding box center [1099, 379] width 9 height 9
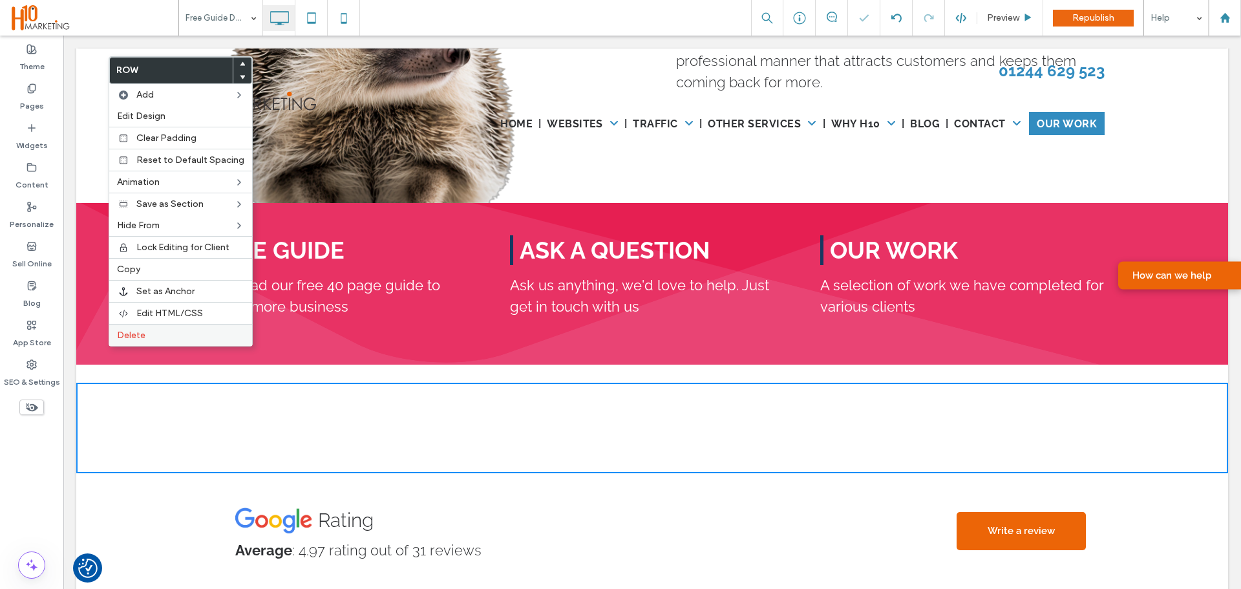
click at [128, 341] on span "Delete" at bounding box center [131, 335] width 28 height 11
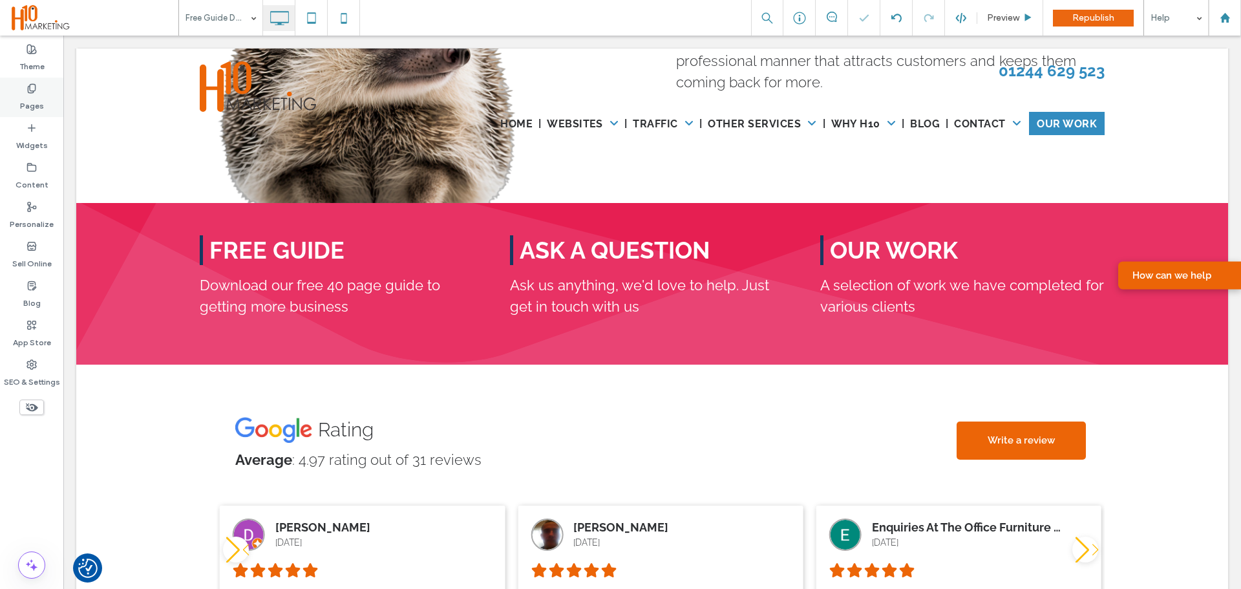
click at [43, 95] on label "Pages" at bounding box center [32, 103] width 24 height 18
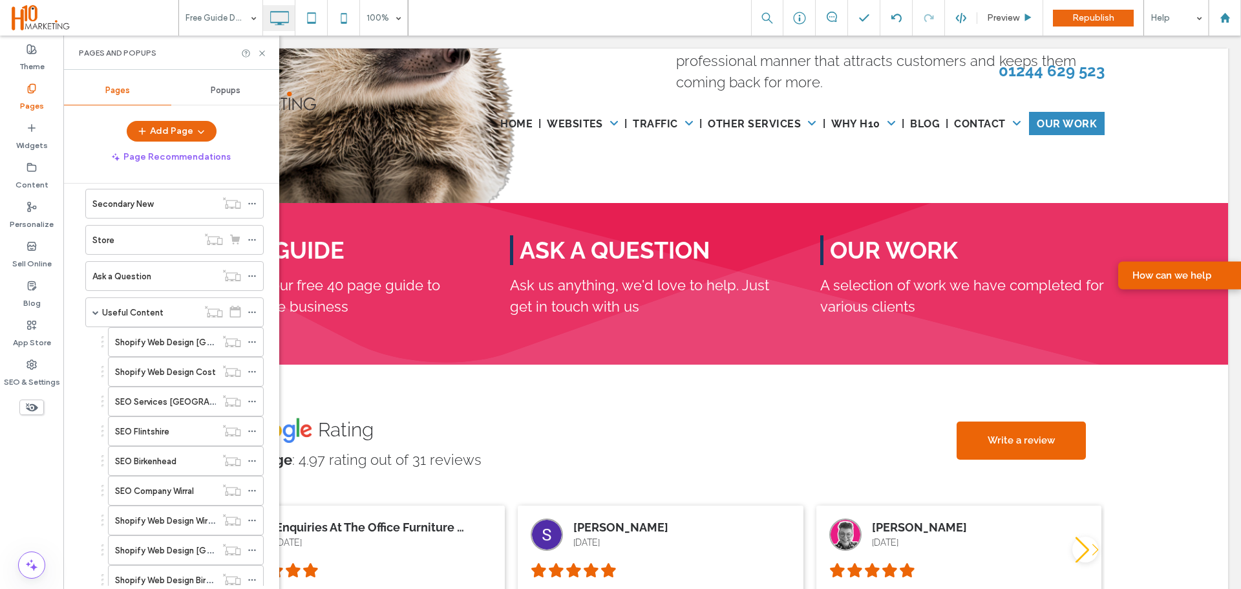
scroll to position [887, 0]
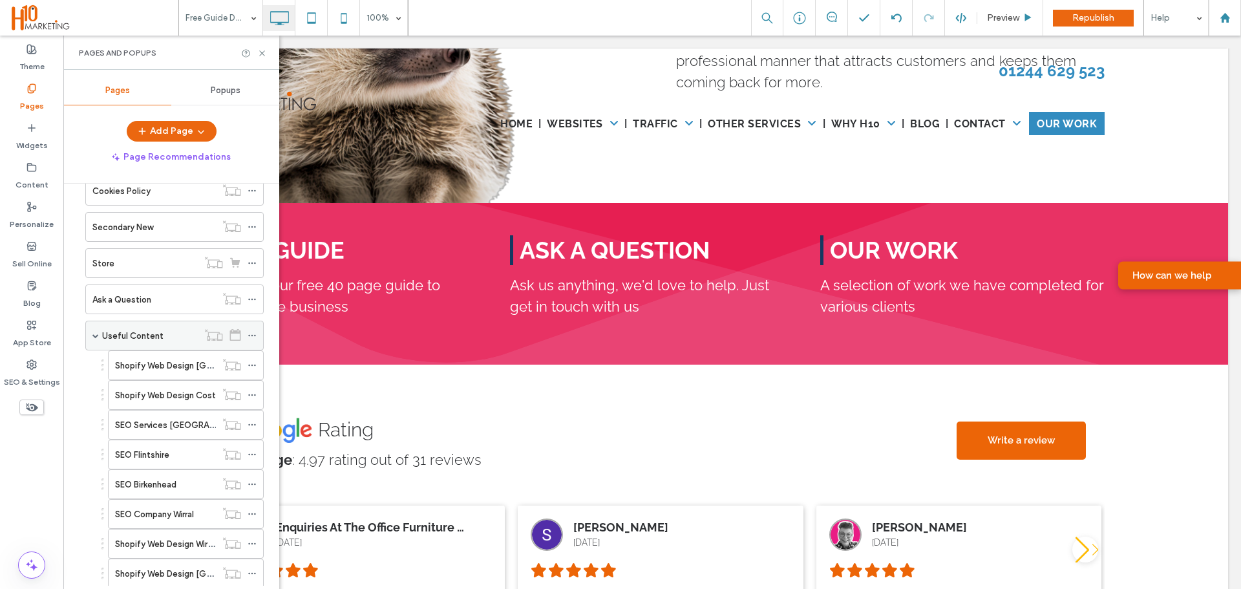
click at [92, 334] on div "Useful Content" at bounding box center [174, 335] width 178 height 30
click at [131, 227] on label "Secondary New" at bounding box center [122, 227] width 61 height 23
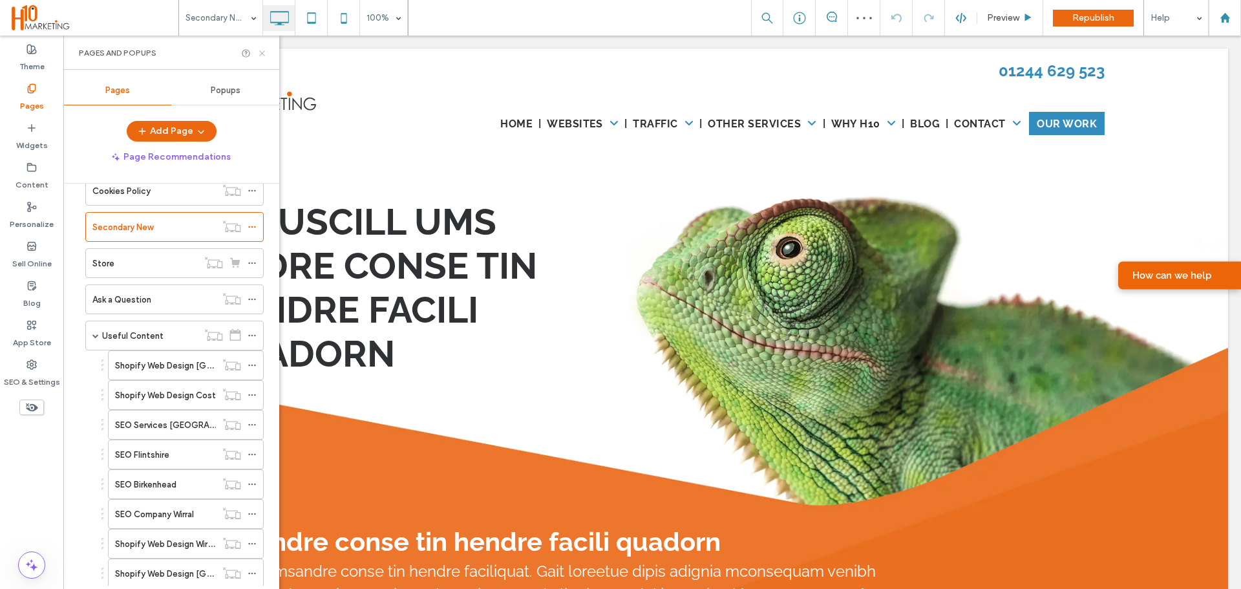
drag, startPoint x: 260, startPoint y: 49, endPoint x: 383, endPoint y: 207, distance: 199.4
click at [260, 49] on icon at bounding box center [262, 53] width 10 height 10
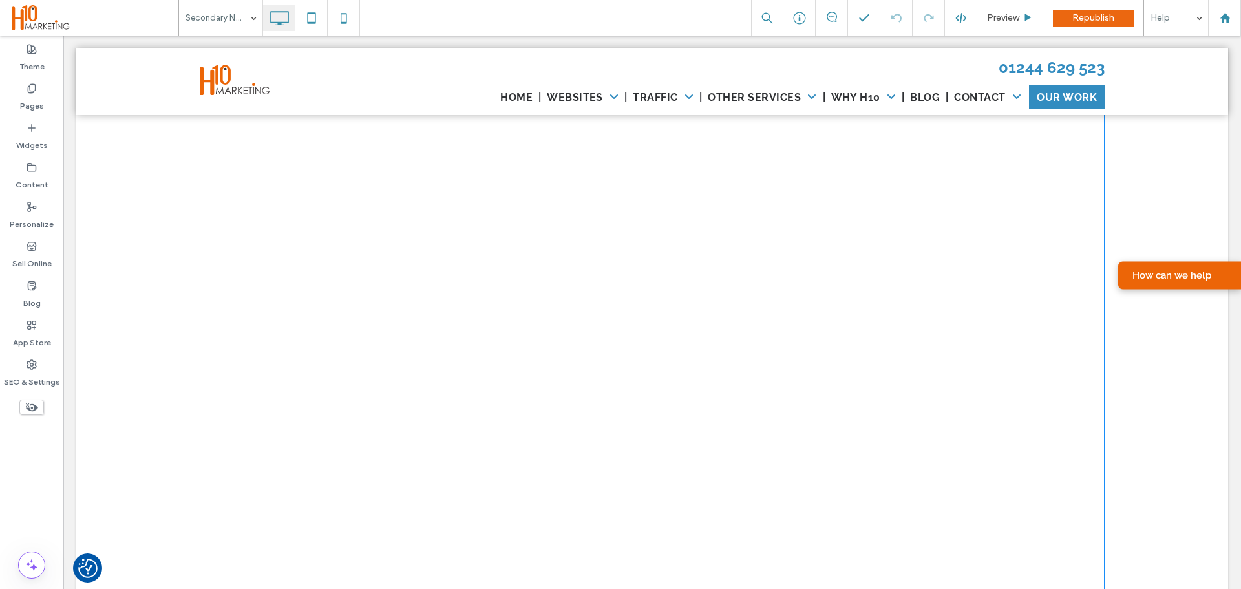
scroll to position [3554, 0]
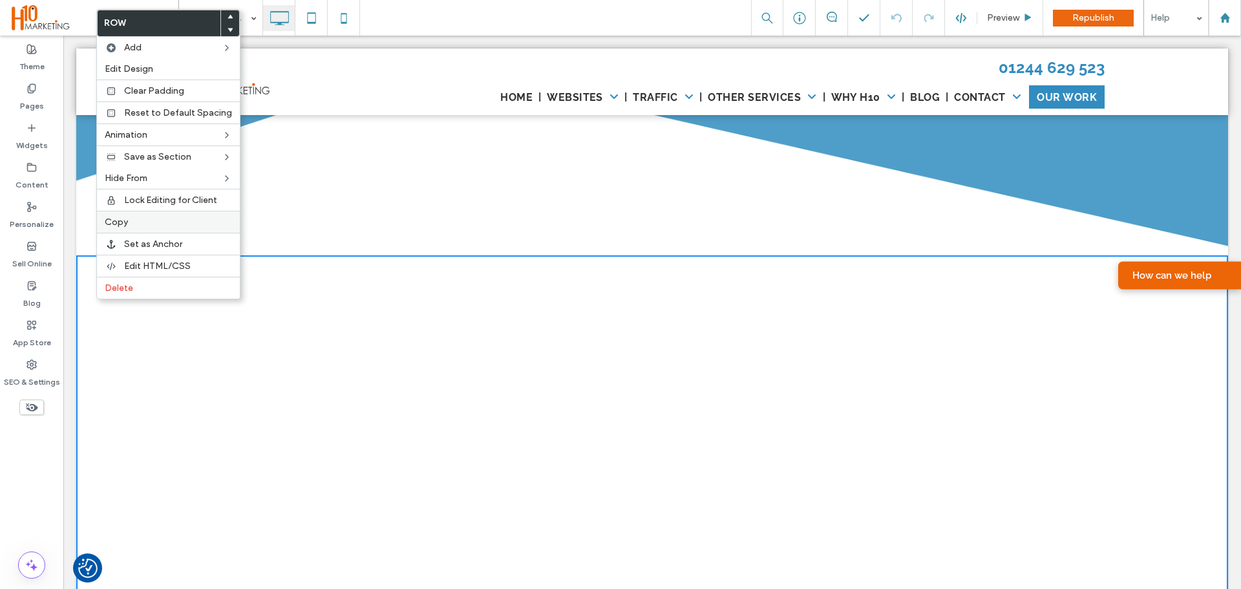
click at [127, 227] on label "Copy" at bounding box center [168, 221] width 127 height 11
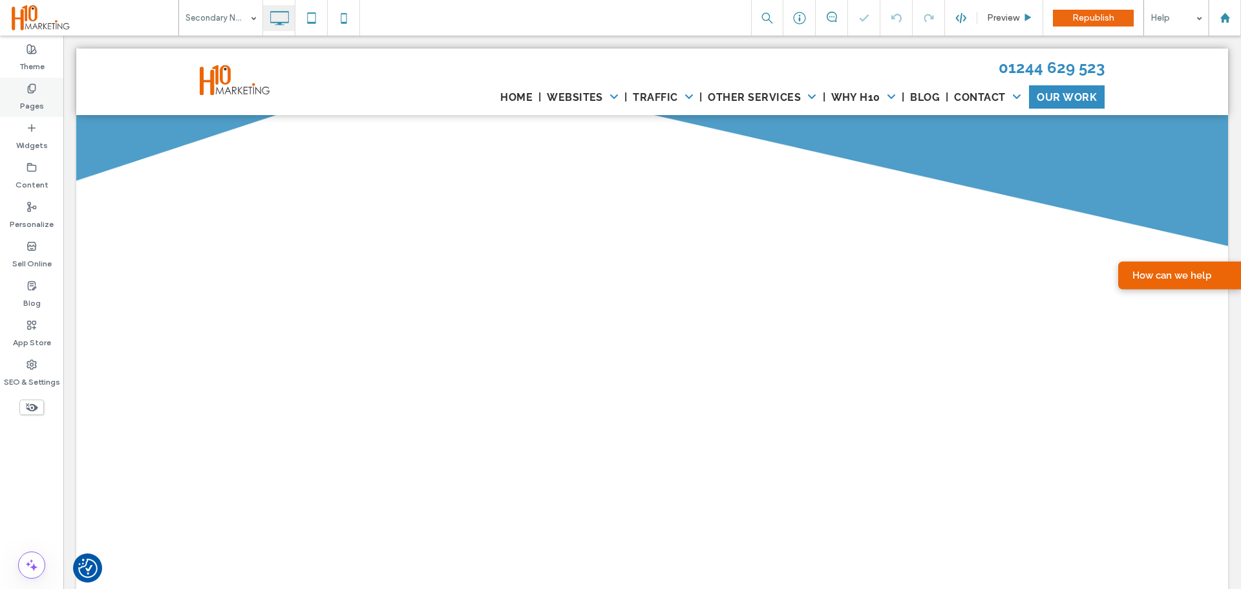
click at [26, 85] on div "Pages" at bounding box center [31, 97] width 63 height 39
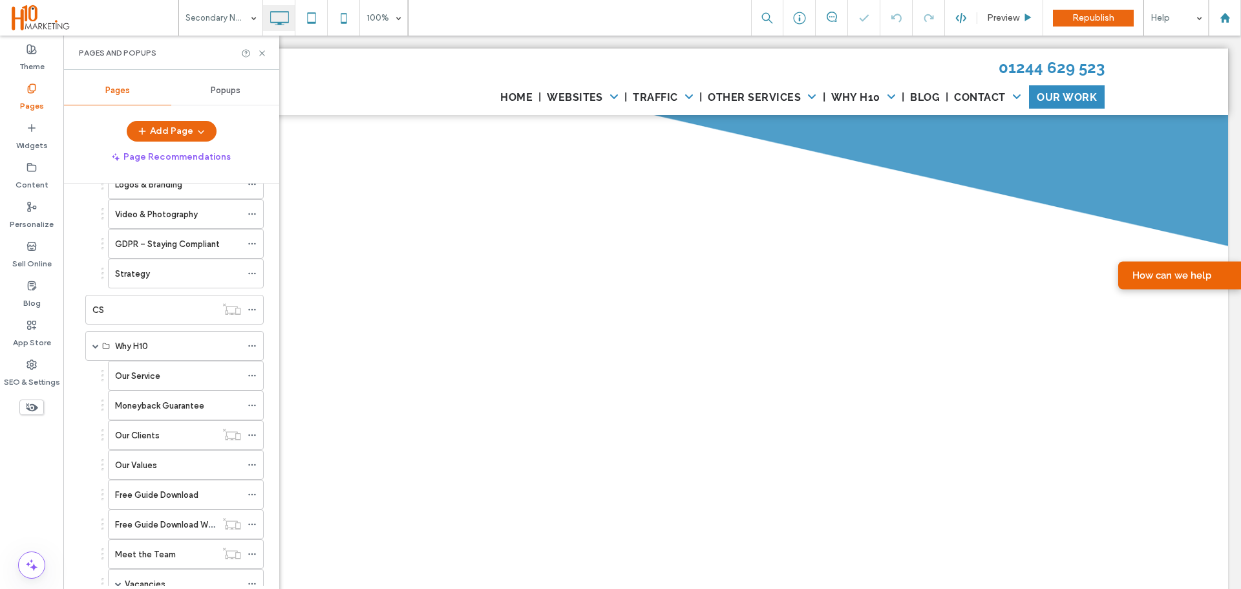
scroll to position [452, 0]
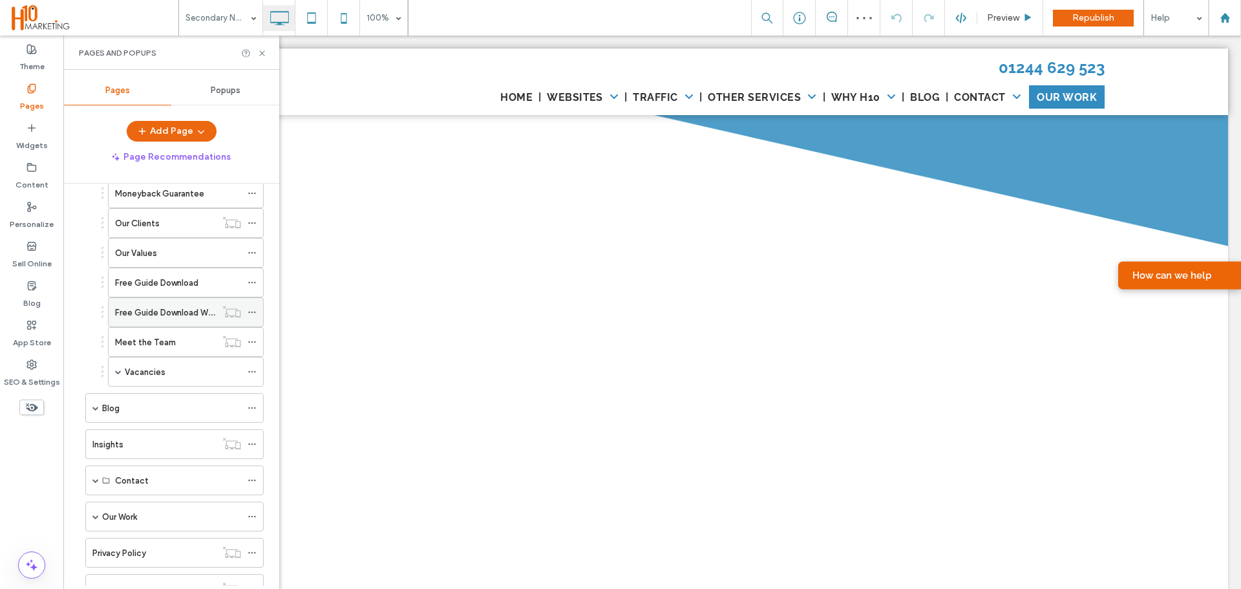
click at [203, 307] on label "Free Guide Download Web" at bounding box center [166, 312] width 103 height 23
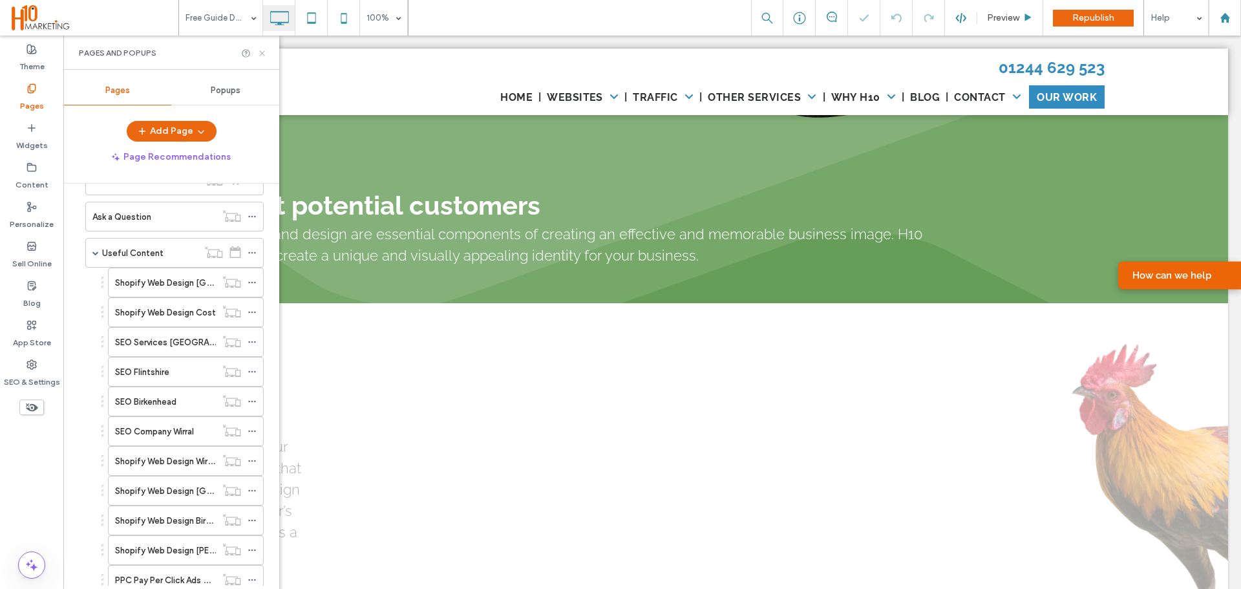
click at [263, 55] on icon at bounding box center [262, 53] width 10 height 10
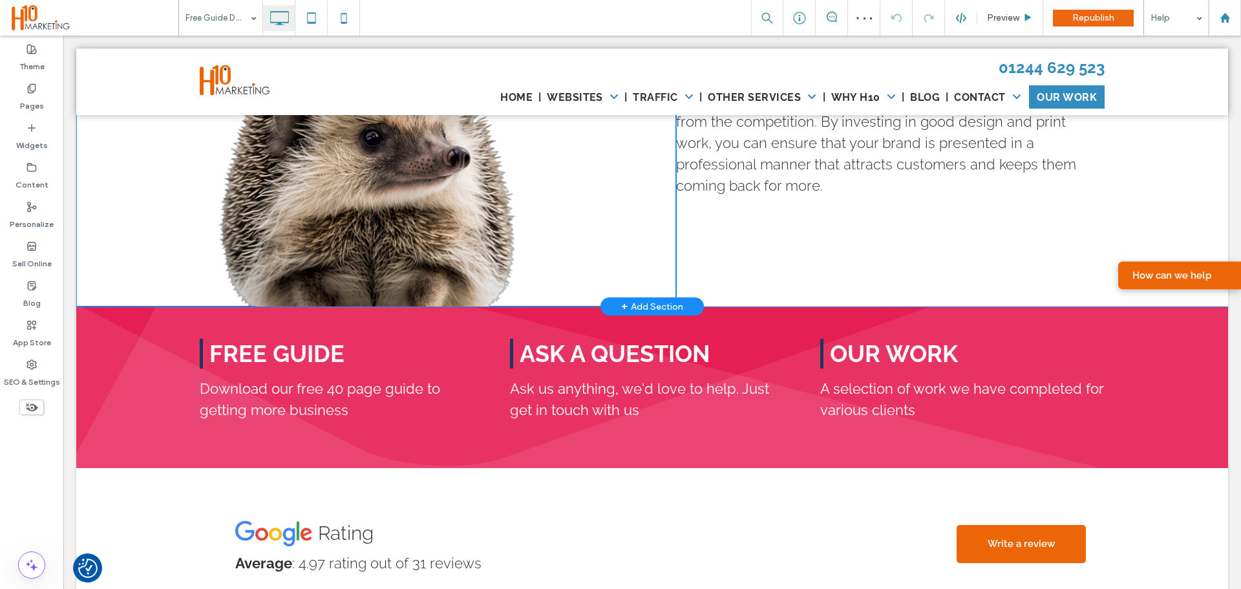
scroll to position [2062, 0]
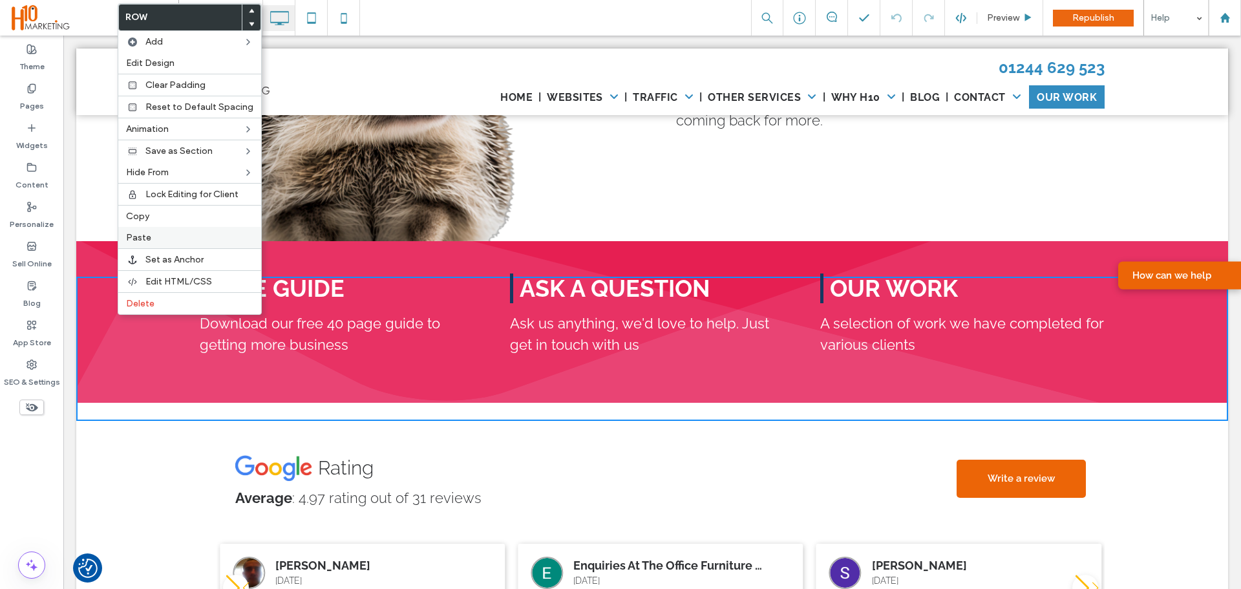
click at [181, 243] on label "Paste" at bounding box center [189, 237] width 127 height 11
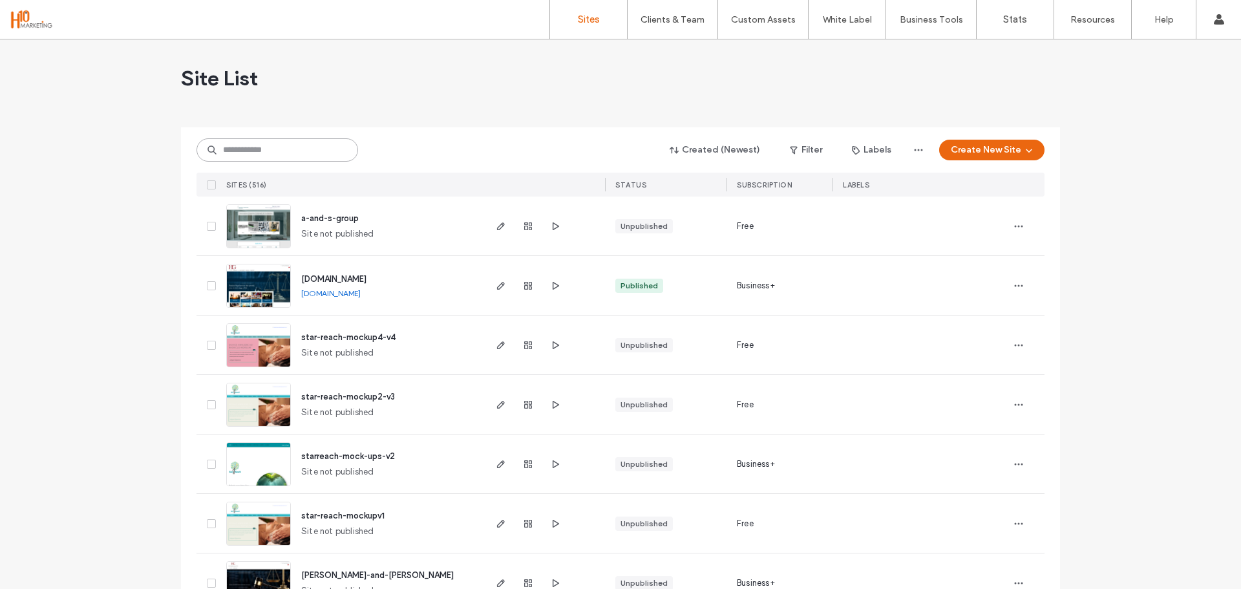
click at [271, 138] on input at bounding box center [277, 149] width 162 height 23
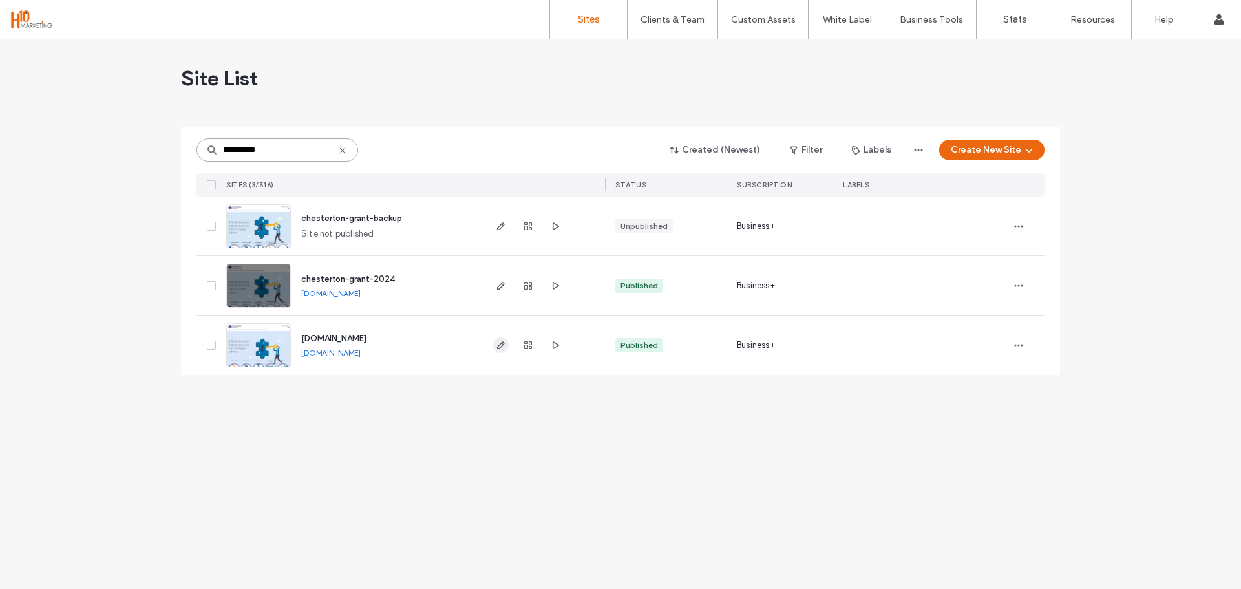
type input "**********"
click at [501, 348] on icon "button" at bounding box center [501, 345] width 10 height 10
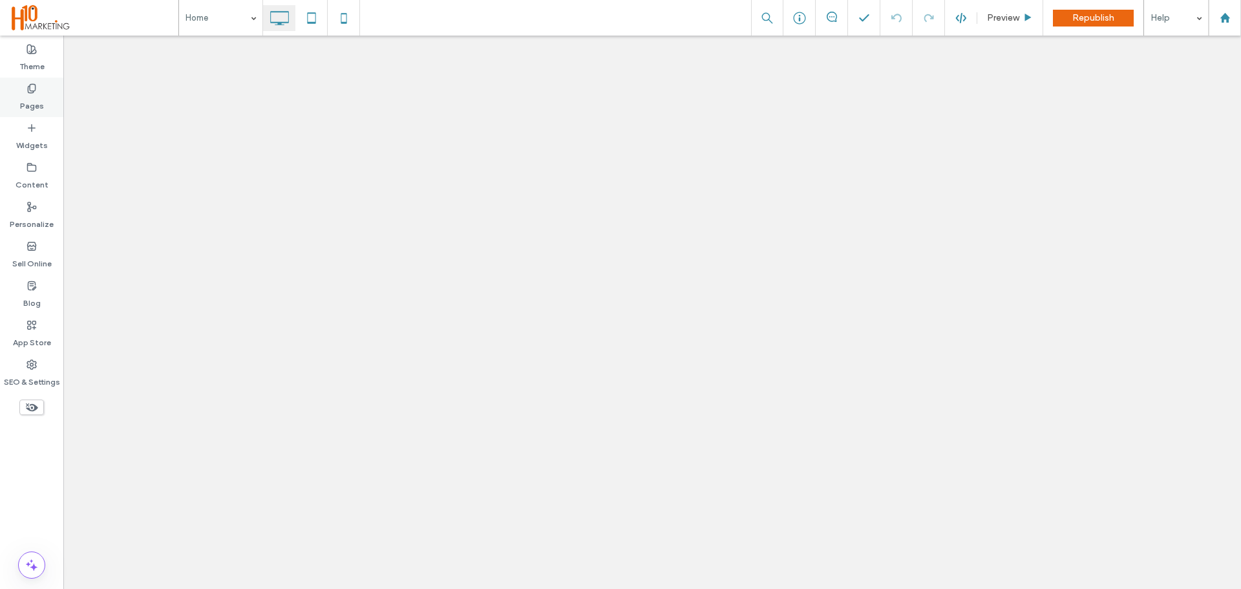
click at [38, 100] on label "Pages" at bounding box center [32, 103] width 24 height 18
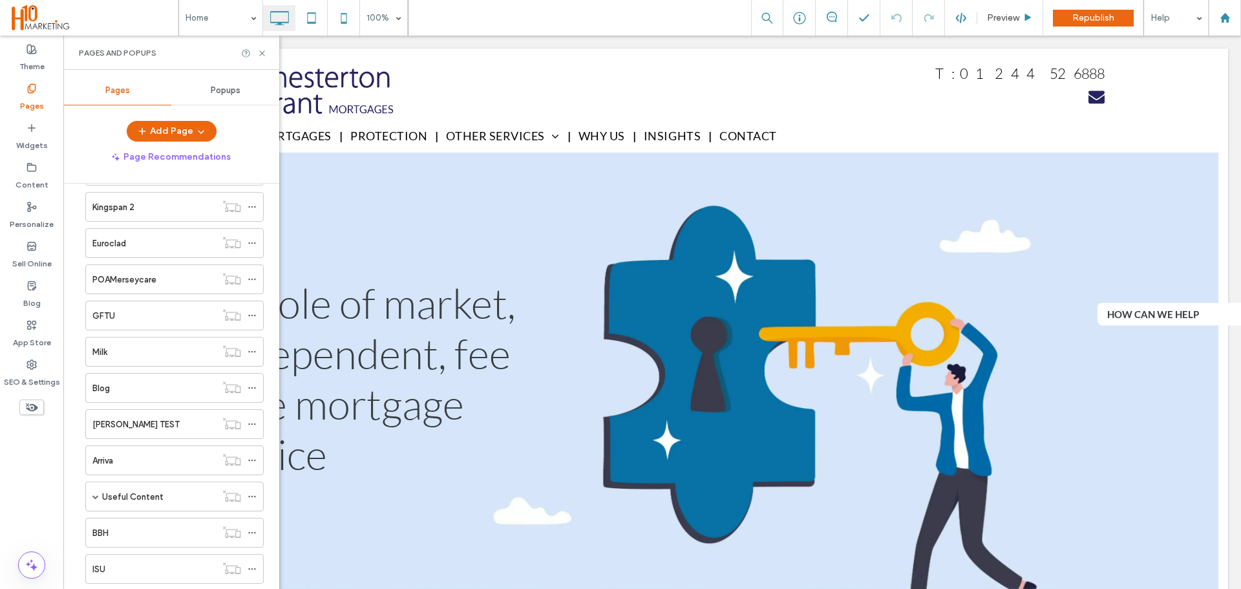
scroll to position [1383, 0]
drag, startPoint x: 262, startPoint y: 50, endPoint x: 200, endPoint y: 15, distance: 72.1
click at [262, 50] on icon at bounding box center [262, 53] width 10 height 10
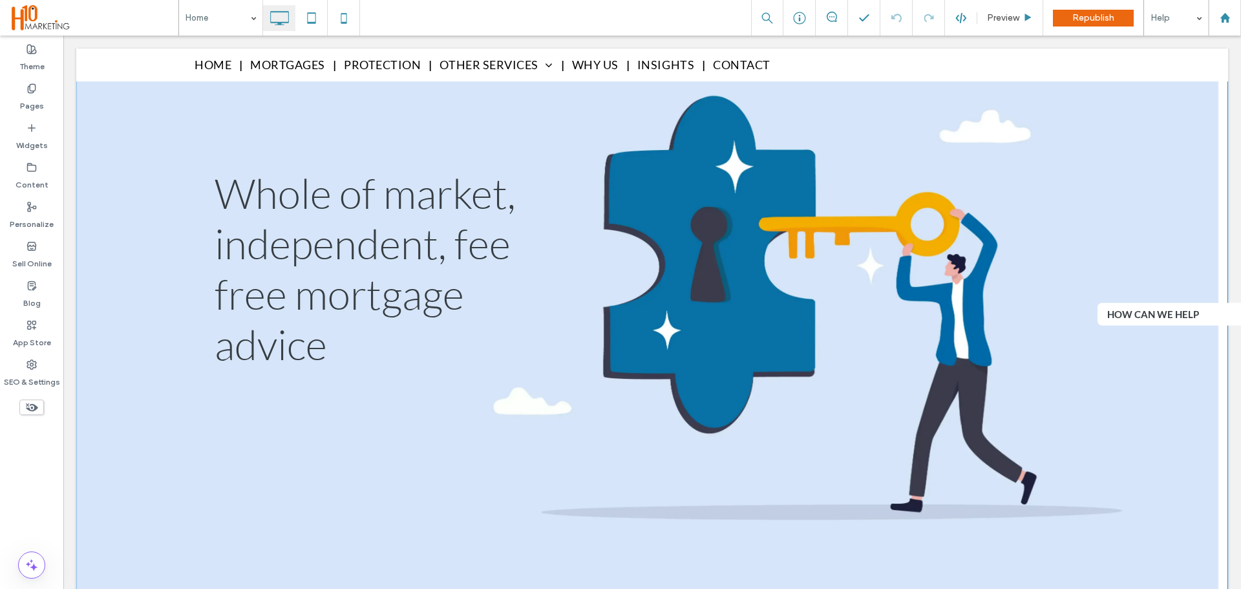
scroll to position [0, 0]
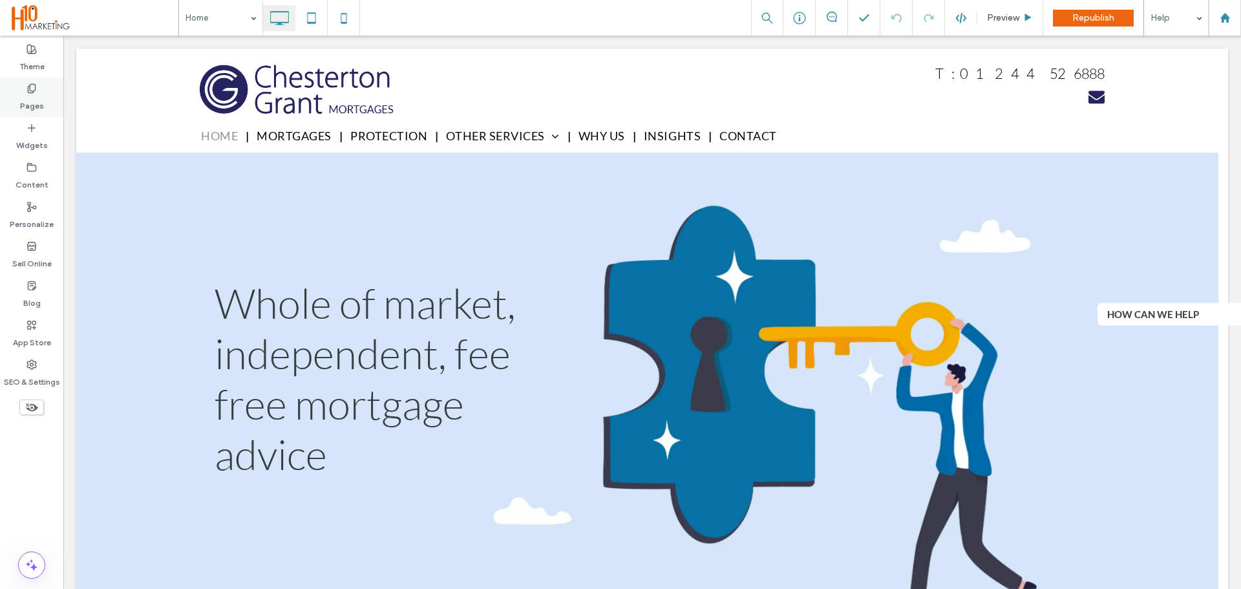
click at [48, 94] on div "Pages" at bounding box center [31, 97] width 63 height 39
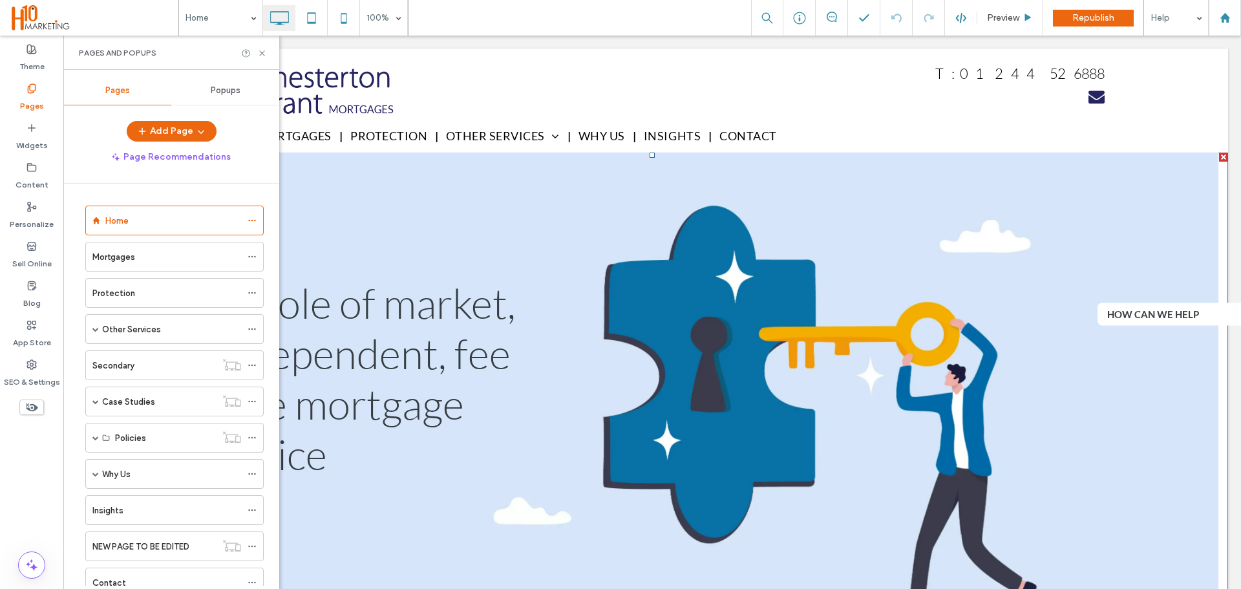
click at [825, 456] on li "Slide title Whole of market, independent, fee free mortgage advice Button" at bounding box center [647, 439] width 1142 height 575
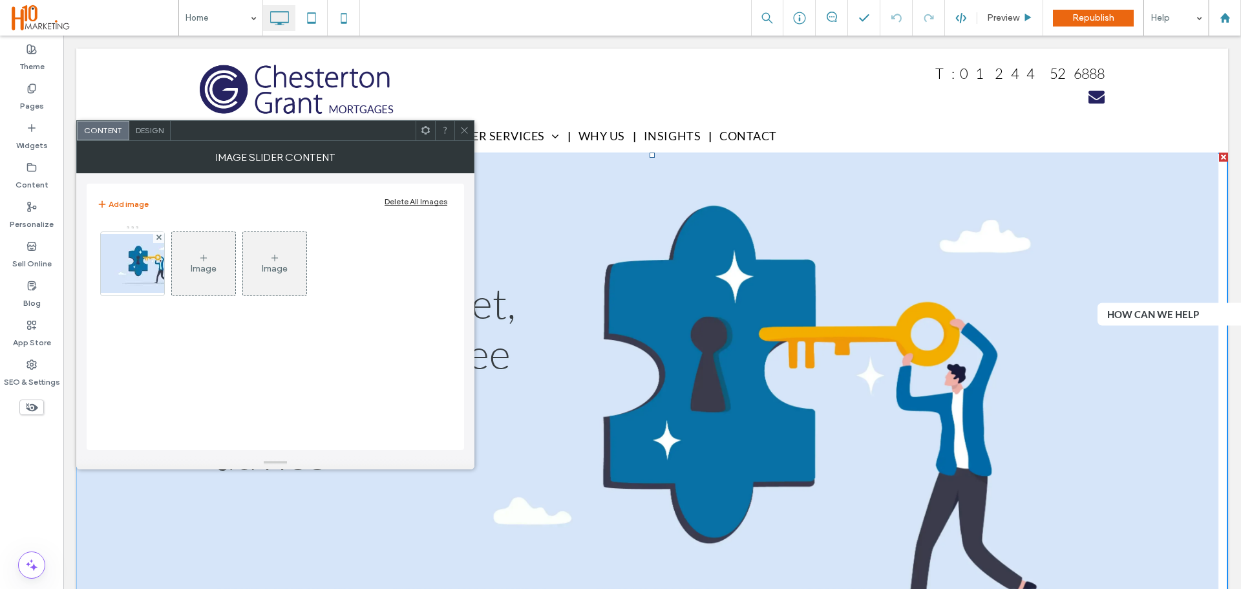
click at [465, 129] on icon at bounding box center [464, 130] width 10 height 10
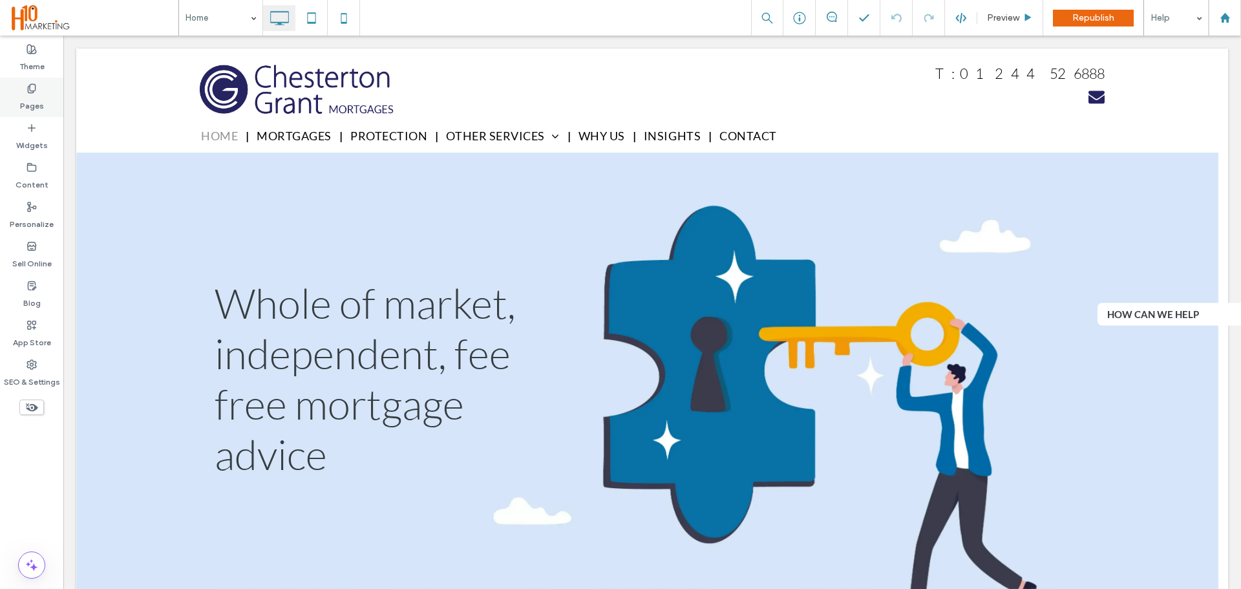
click at [41, 101] on label "Pages" at bounding box center [32, 103] width 24 height 18
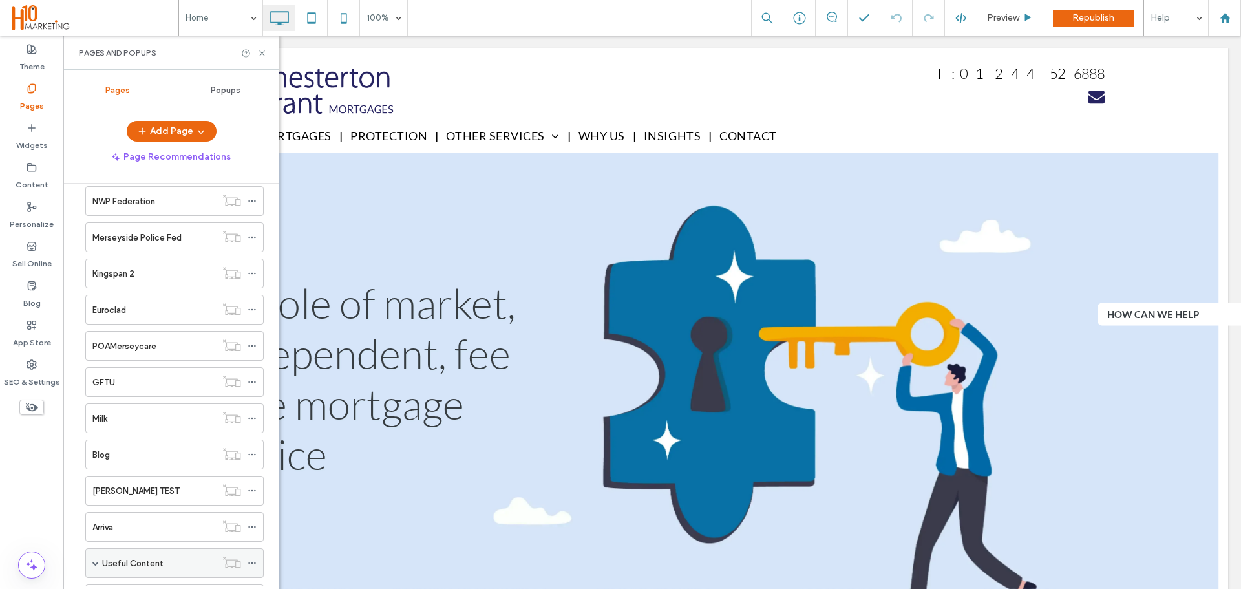
scroll to position [1189, 0]
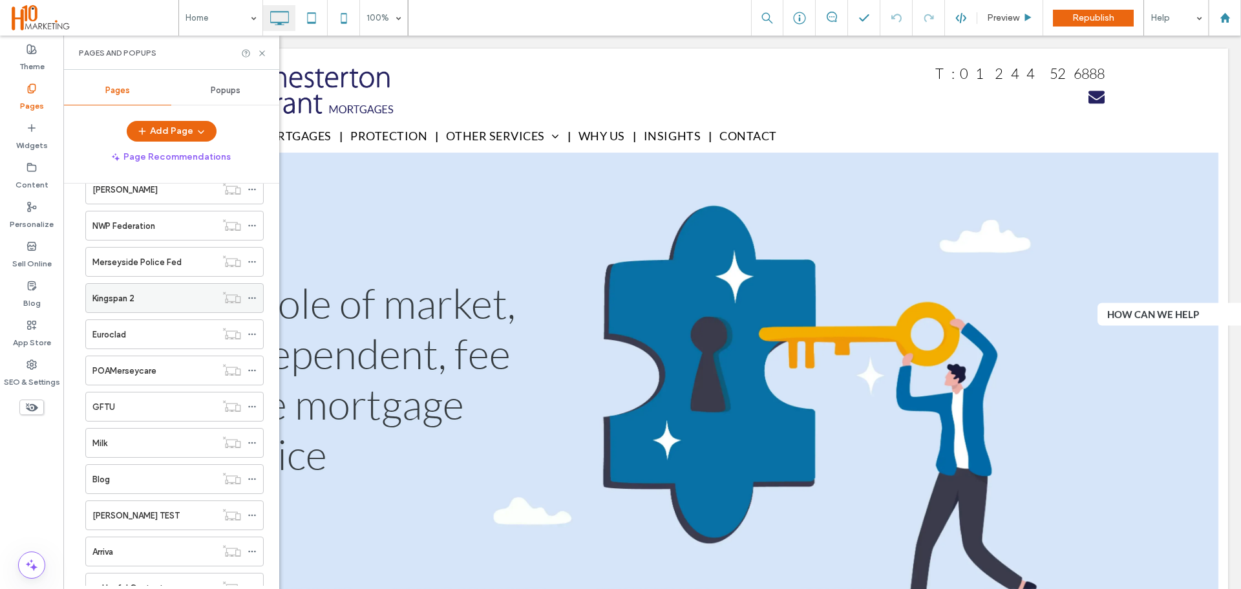
click at [120, 295] on label "Kingspan 2" at bounding box center [113, 298] width 42 height 23
click at [261, 53] on div at bounding box center [620, 294] width 1241 height 589
click at [262, 54] on icon at bounding box center [262, 53] width 10 height 10
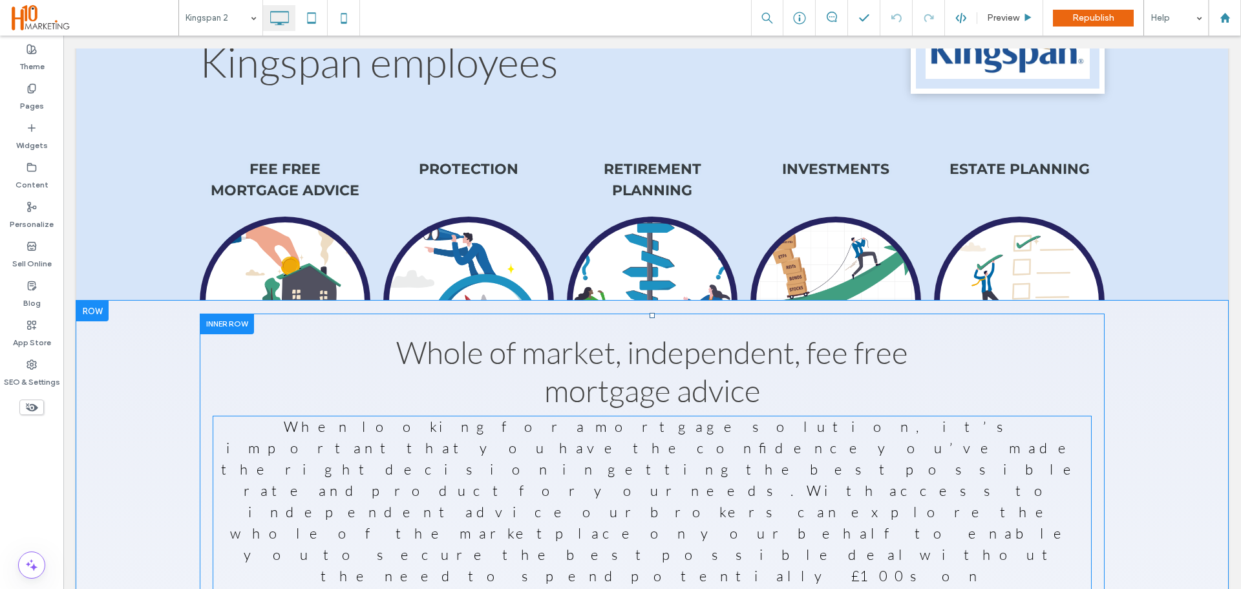
scroll to position [194, 0]
